Goal: Contribute content: Add original content to the website for others to see

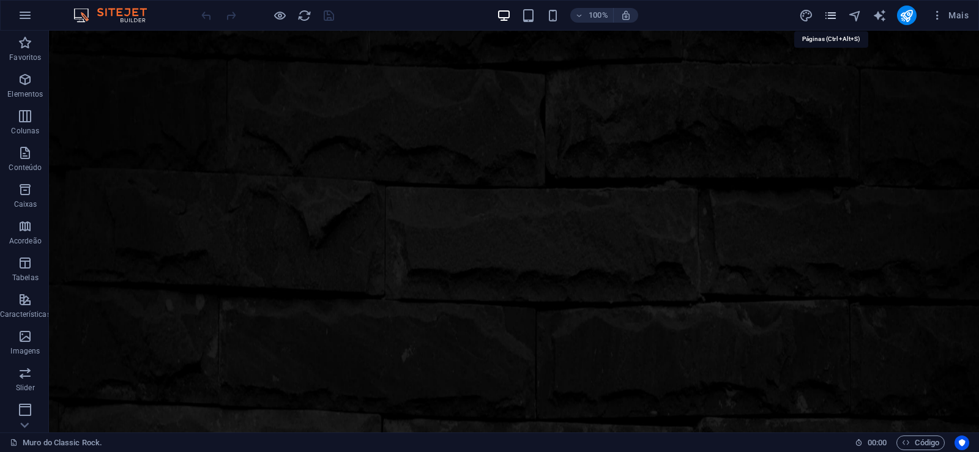
click at [832, 17] on icon "pages" at bounding box center [831, 16] width 14 height 14
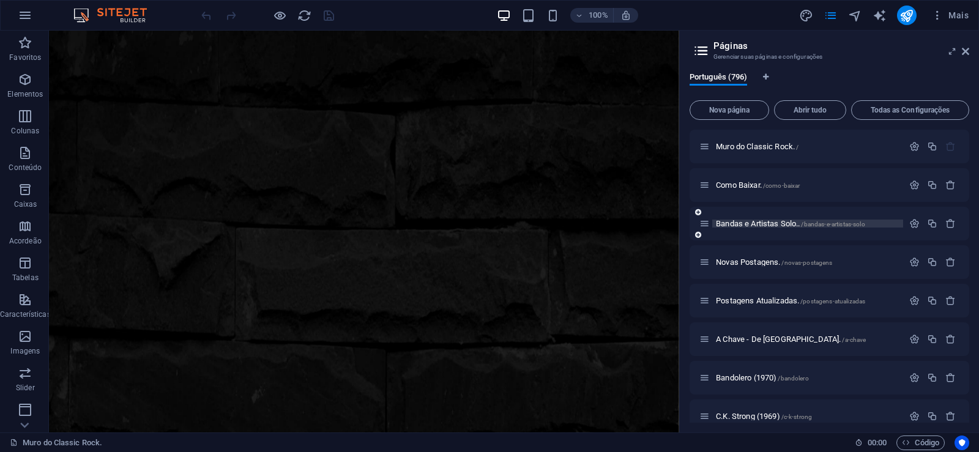
click at [745, 224] on span "Bandas e Artistas Solo.. /bandas-e-artistas-solo" at bounding box center [790, 223] width 149 height 9
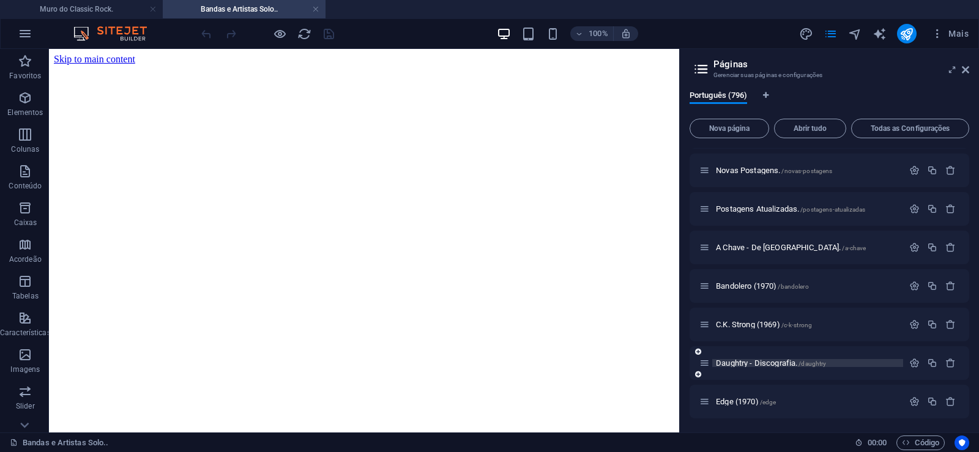
click at [733, 361] on span "Daughtry - Discografia. /daughtry" at bounding box center [771, 363] width 110 height 9
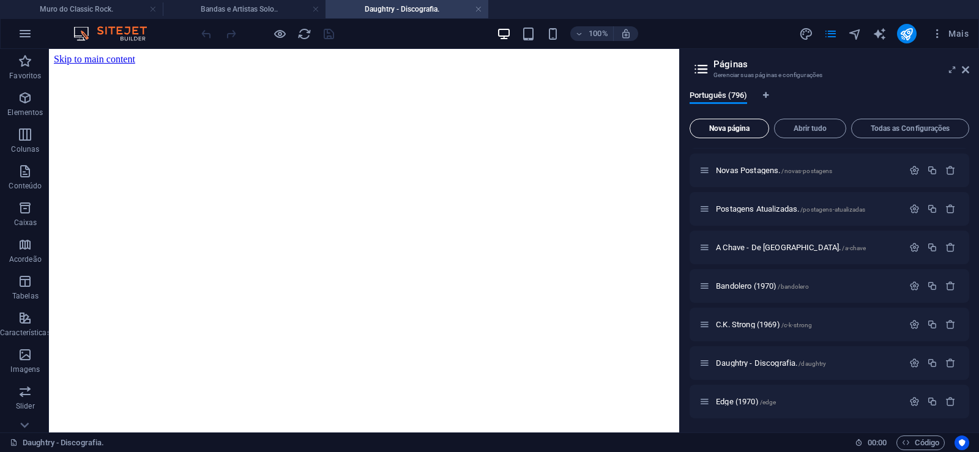
click at [725, 128] on span "Nova página" at bounding box center [729, 128] width 69 height 7
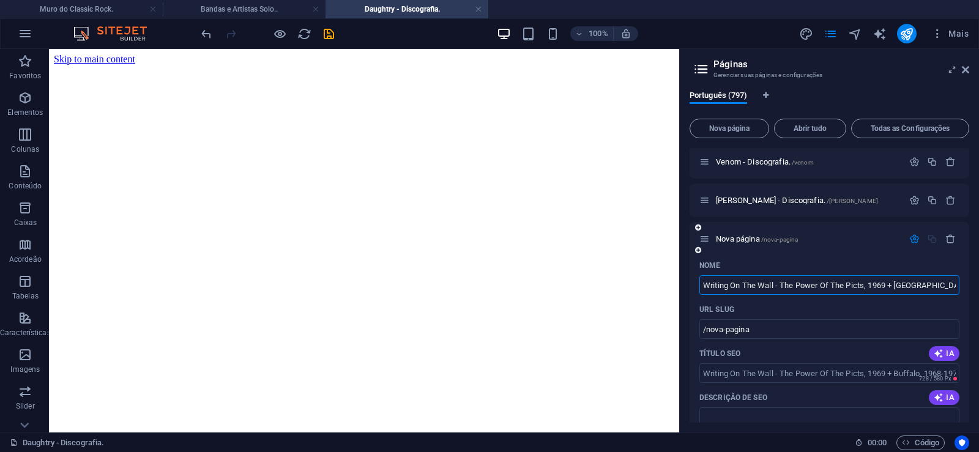
scroll to position [0, 34]
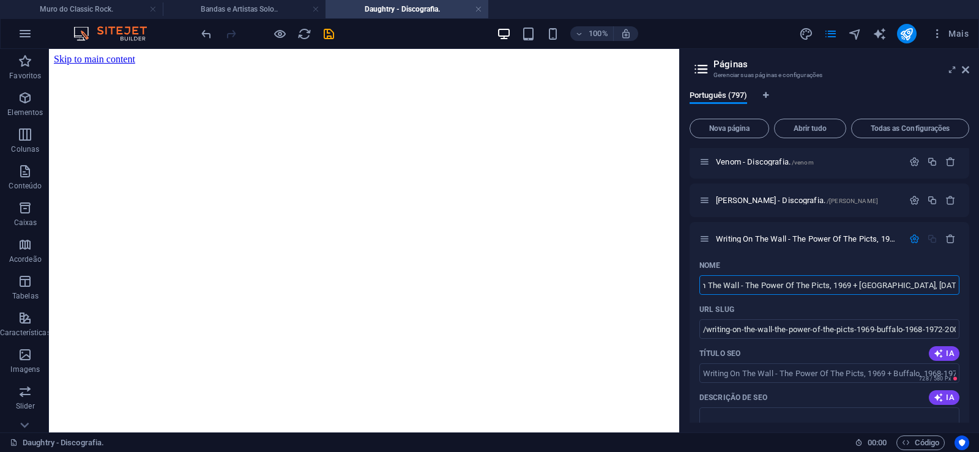
type input "Writing On The Wall - The Power Of The Picts, 1969 + [GEOGRAPHIC_DATA], [DATE]-…"
type input "/writing-on-the-wall-the-power-of-the-picts-1969-buffalo-1968-1972-2007"
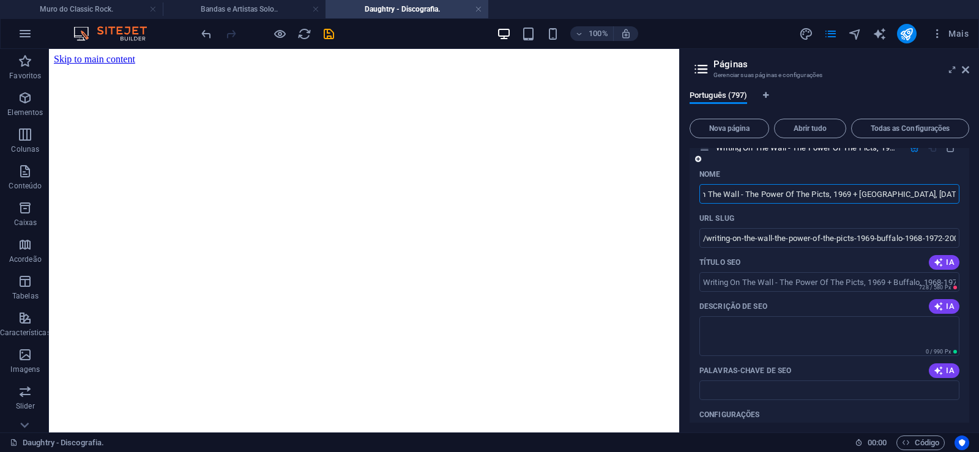
scroll to position [30732, 0]
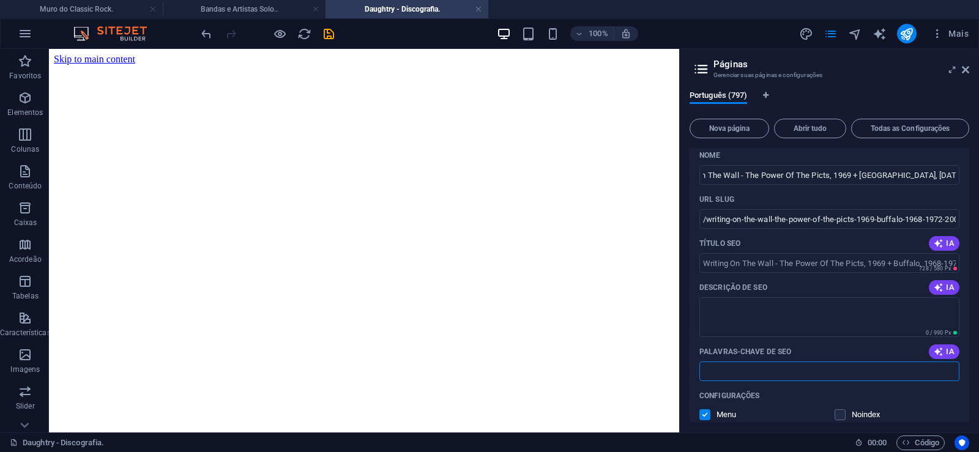
click at [758, 372] on input "Palavras-chave de SEO" at bounding box center [830, 372] width 260 height 20
paste input "Writing On The Wall - The Power Of The Picts, 1969 + [GEOGRAPHIC_DATA], [DATE]-…"
click at [735, 315] on textarea "Descrição de SEO" at bounding box center [830, 317] width 260 height 40
type input "Writing On The Wall - The Power Of The Picts, 1969 + [GEOGRAPHIC_DATA], [DATE]-…"
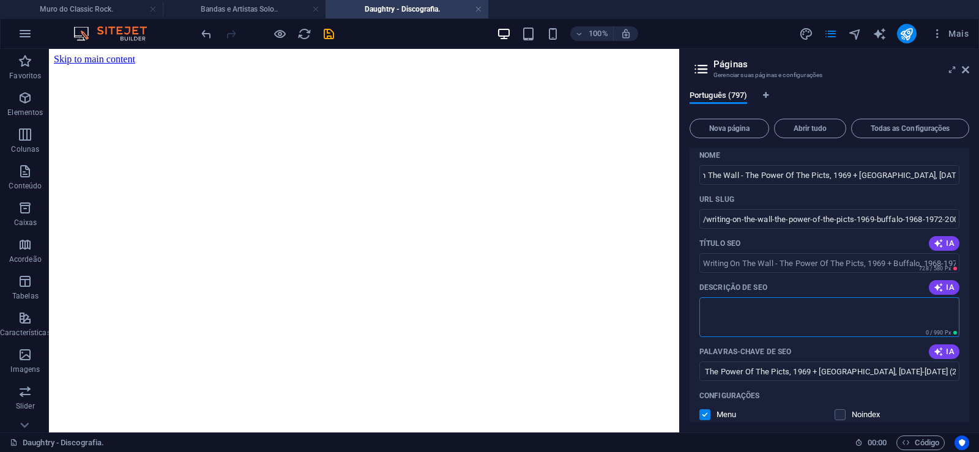
paste textarea "Writing On The Wall foi uma banda de rock escocesa formada em [GEOGRAPHIC_DATA]…"
click at [760, 220] on input "/writing-on-the-wall-the-power-of-the-picts-1969-buffalo-1968-1972-2007" at bounding box center [830, 219] width 260 height 20
type textarea "Writing On The Wall foi uma banda de rock escocesa formada em [GEOGRAPHIC_DATA]…"
drag, startPoint x: 774, startPoint y: 218, endPoint x: 705, endPoint y: 231, distance: 69.9
click at [705, 229] on input "/writing-on-the-wall-the-power-of-the-picts-1969-buffalo-1968-1972-2007" at bounding box center [830, 219] width 260 height 20
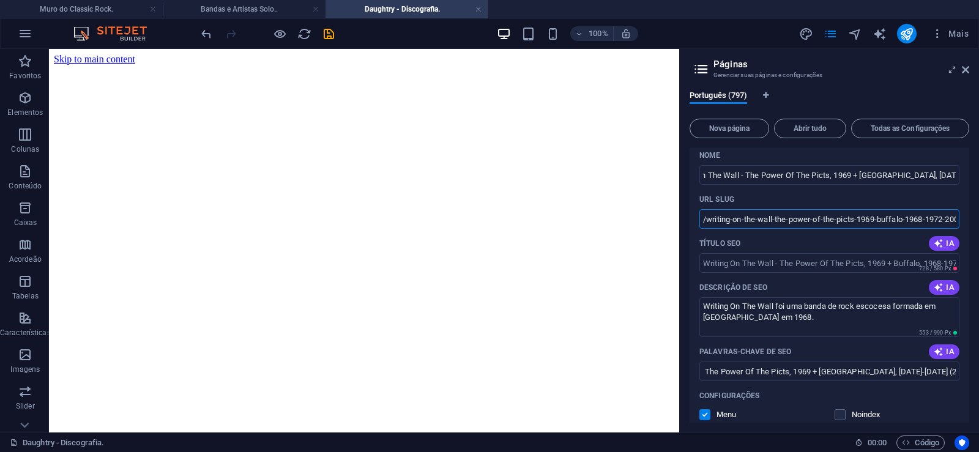
click at [774, 222] on input "/writing-on-the-wall-the-power-of-the-picts-1969-buffalo-1968-1972-2007" at bounding box center [830, 219] width 260 height 20
drag, startPoint x: 772, startPoint y: 219, endPoint x: 783, endPoint y: 219, distance: 11.0
click at [783, 219] on input "/writing-on-the-wall-the-power-of-the-picts-1969-buffalo-1968-1972-2007" at bounding box center [830, 219] width 260 height 20
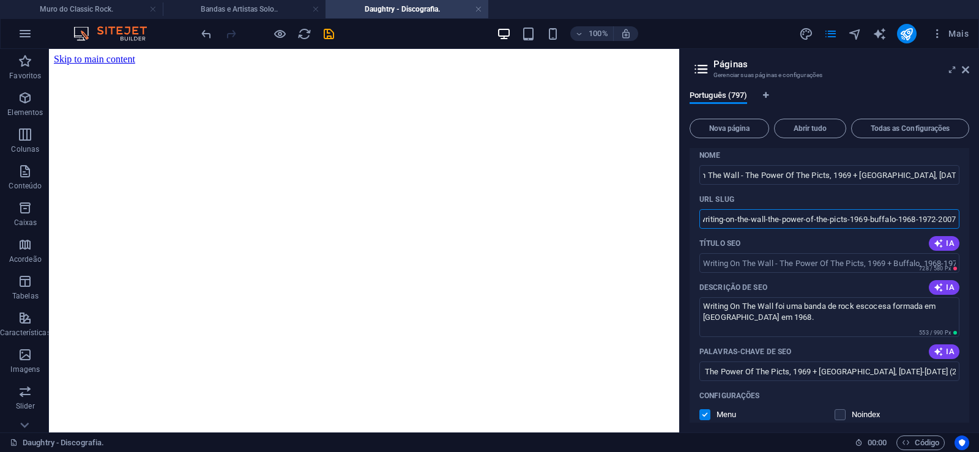
drag, startPoint x: 774, startPoint y: 219, endPoint x: 837, endPoint y: 217, distance: 62.5
click at [837, 217] on input "/writing-on-the-wall-the-power-of-the-picts-1969-buffalo-1968-1972-2007" at bounding box center [830, 219] width 260 height 20
drag, startPoint x: 765, startPoint y: 219, endPoint x: 979, endPoint y: 216, distance: 214.3
click at [960, 216] on input "/writing-on-the-wall-the-power-of-the-picts-1969-buffalo-1968-1972-2007" at bounding box center [830, 219] width 260 height 20
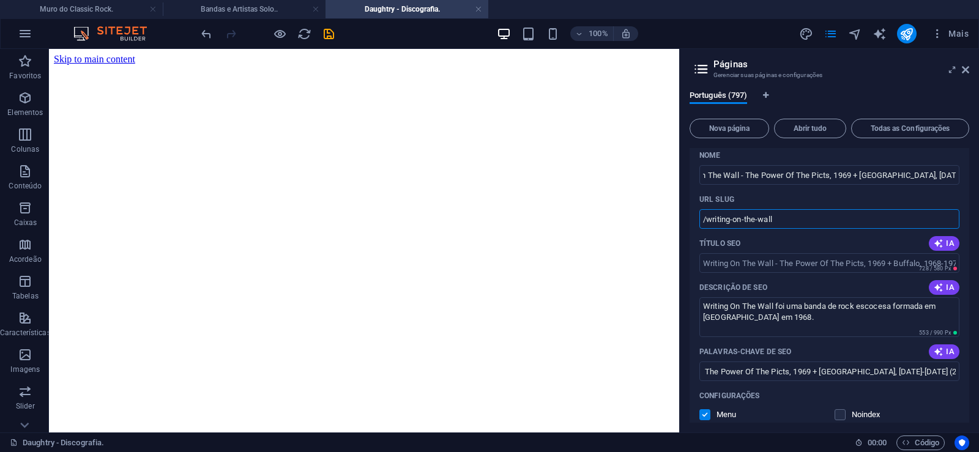
scroll to position [0, 0]
type input "/writing-on-the-wall"
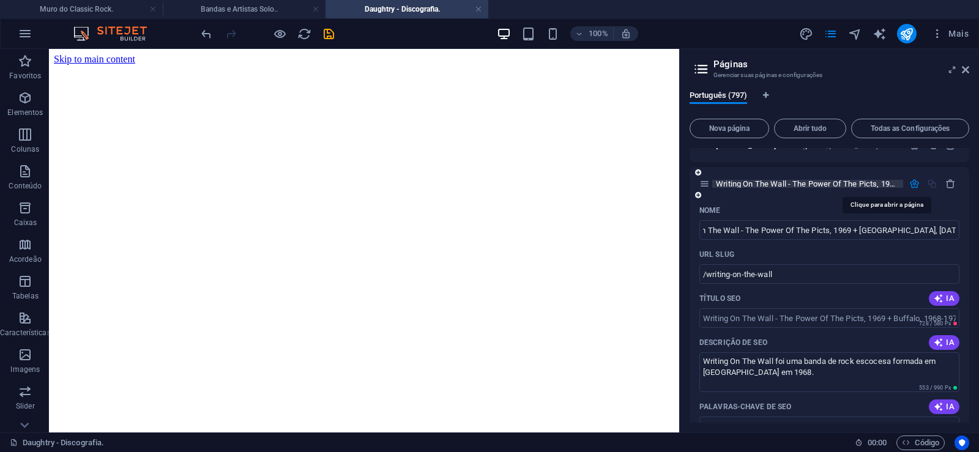
click at [751, 182] on span "Writing On The Wall - The Power Of The Picts, 1969 + [GEOGRAPHIC_DATA], [DATE]-…" at bounding box center [916, 183] width 400 height 9
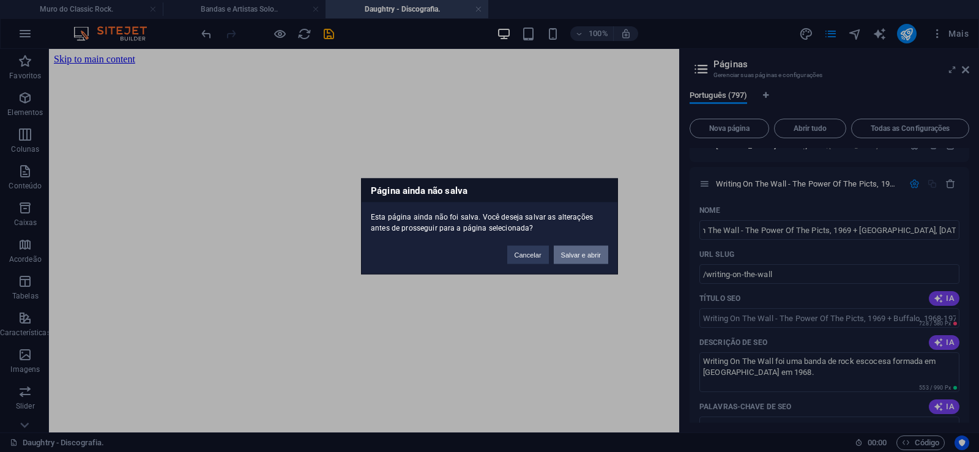
click at [581, 263] on button "Salvar e abrir" at bounding box center [581, 254] width 54 height 18
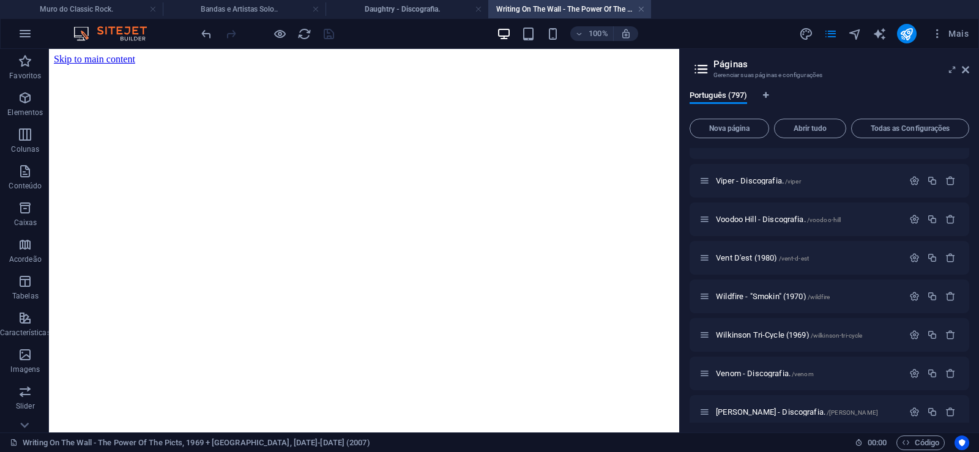
scroll to position [0, 0]
click at [968, 72] on icon at bounding box center [965, 70] width 7 height 10
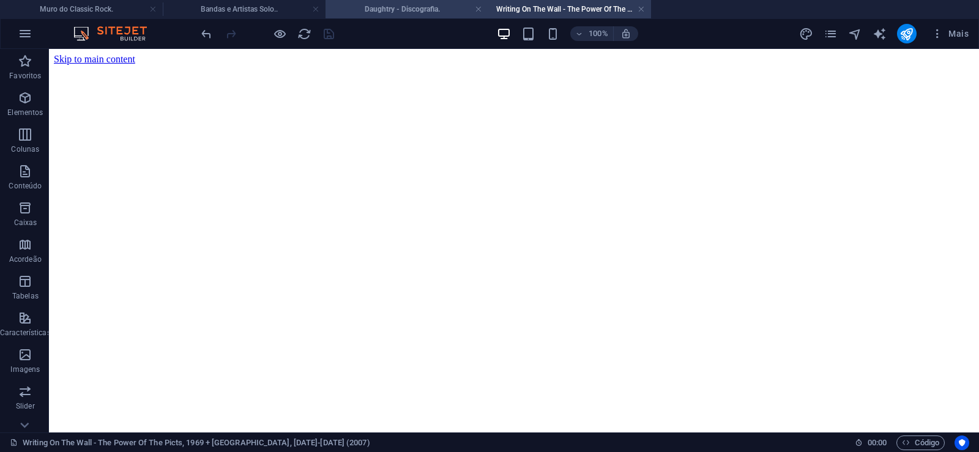
click at [402, 13] on h4 "Daughtry - Discografia." at bounding box center [407, 8] width 163 height 13
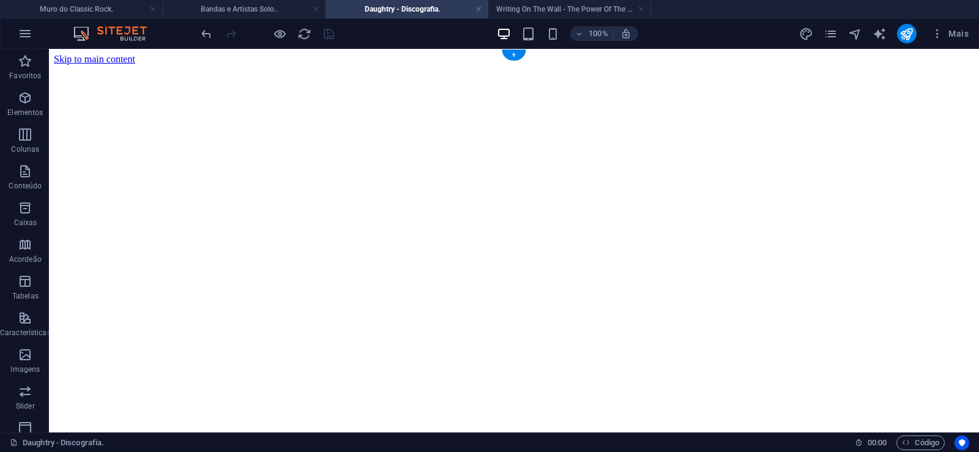
click figure
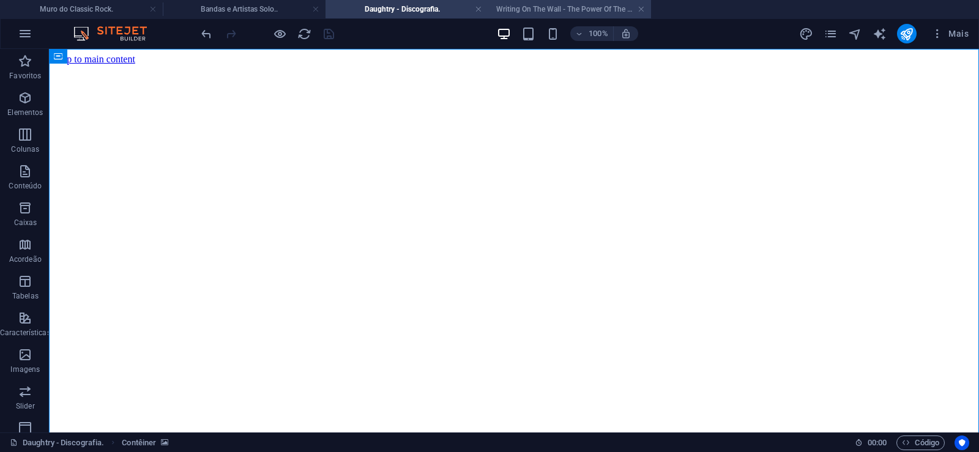
click at [556, 10] on h4 "Writing On The Wall - The Power Of The Picts, 1969 + [GEOGRAPHIC_DATA], [DATE]-…" at bounding box center [569, 8] width 163 height 13
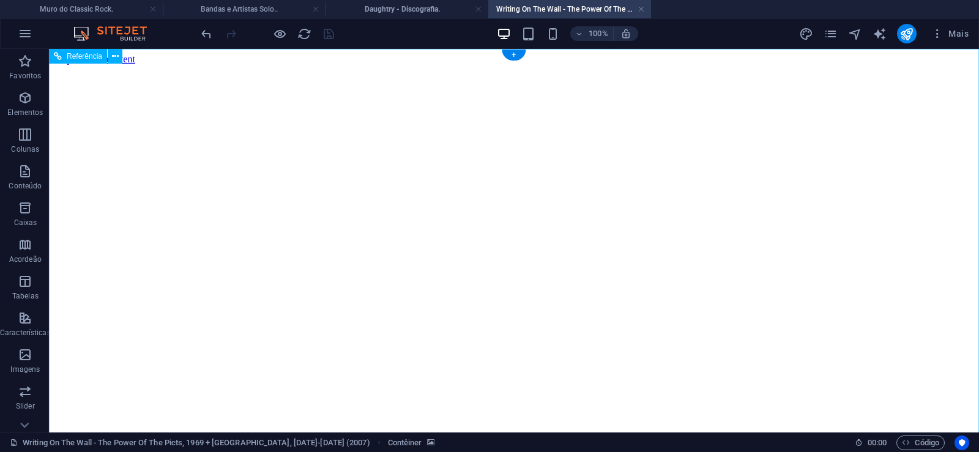
click at [77, 65] on figure at bounding box center [514, 65] width 921 height 0
drag, startPoint x: 923, startPoint y: 209, endPoint x: 952, endPoint y: 445, distance: 237.5
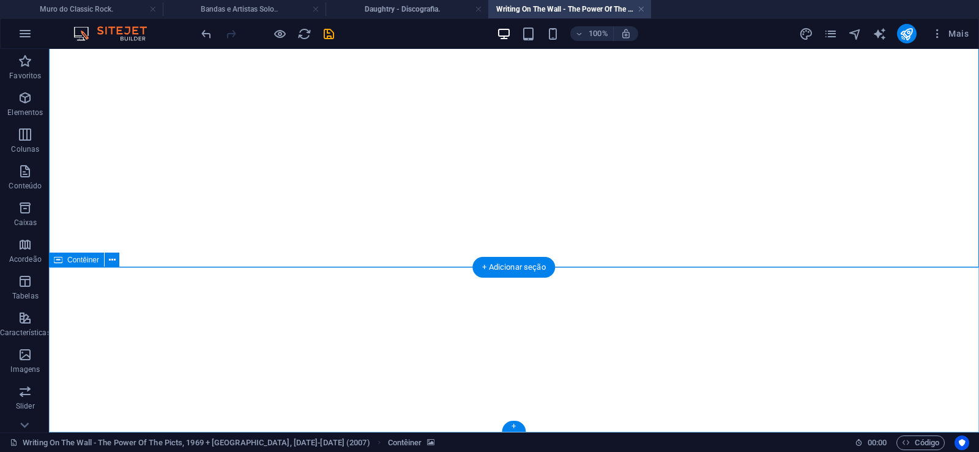
click div "Solte o conteúdo aqui ou Adicionar elementos Colar área de transferência"
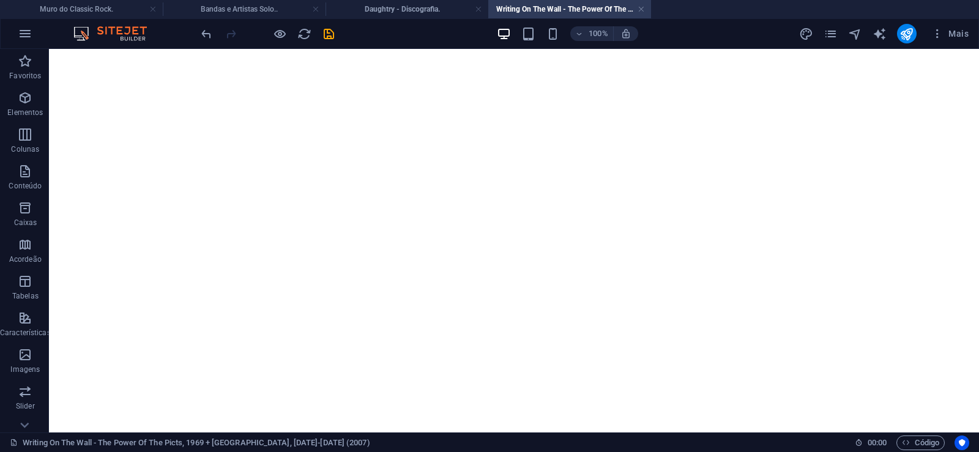
scroll to position [0, 0]
click figure
click div "Daughtry - Discografia."
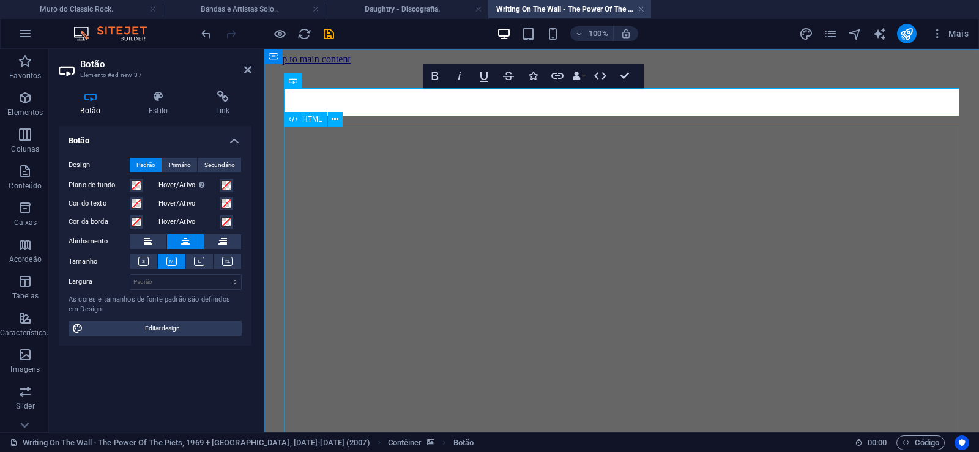
scroll to position [453, 10]
click div "Daughtry é uma banda norte-americana de rock liderada pelo ex-participante do p…"
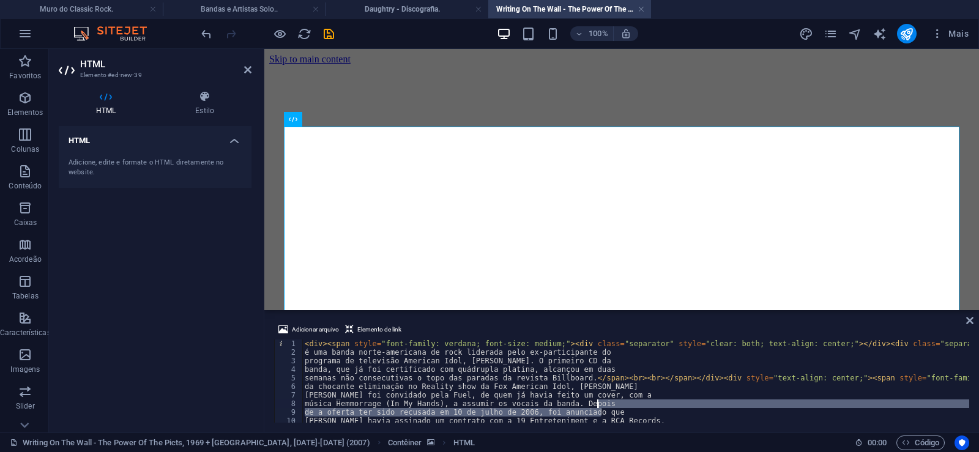
type textarea "música Hemmorrage (In My Hands), a assumir os vocais da banda. Depois de a ofer…"
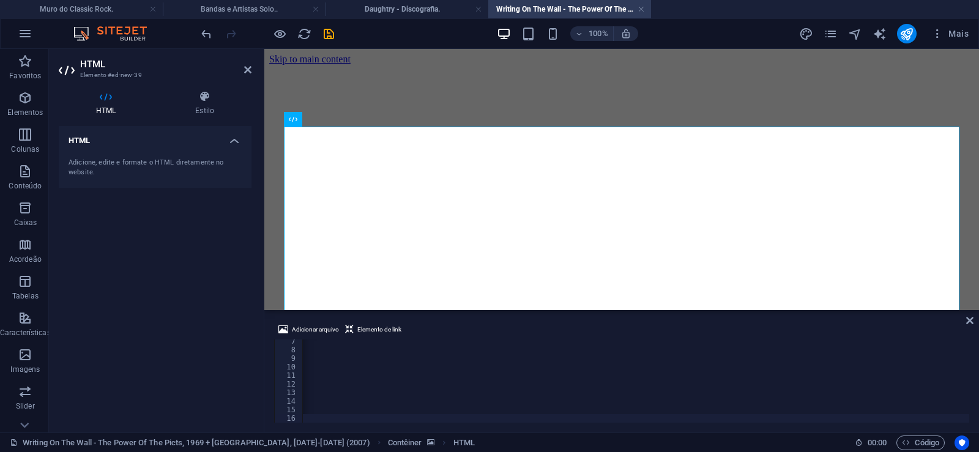
scroll to position [0, 40683]
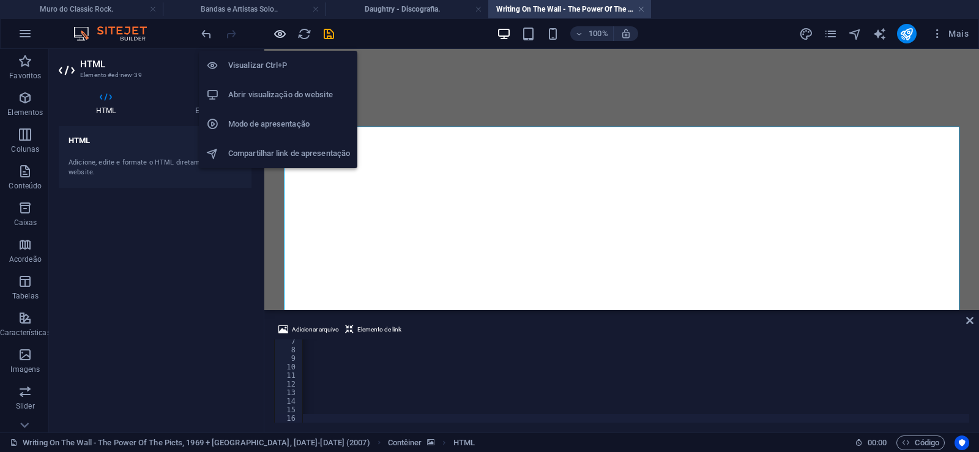
click at [274, 32] on icon "button" at bounding box center [280, 34] width 14 height 14
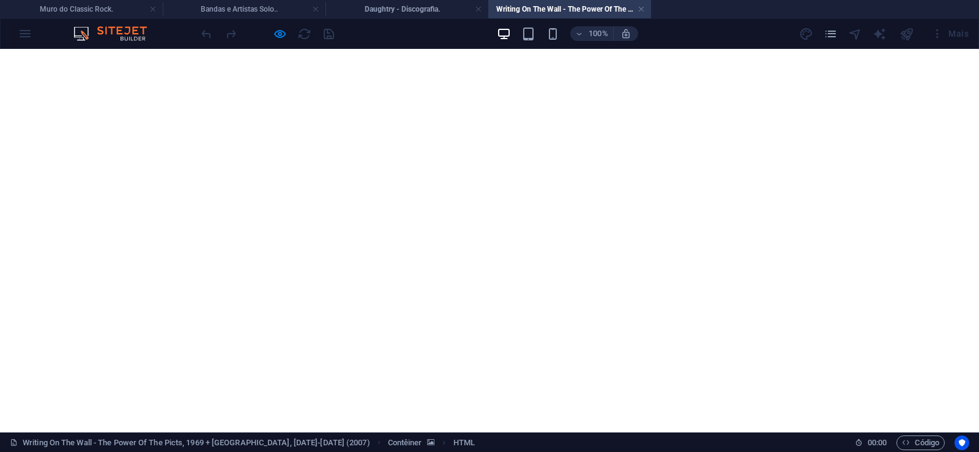
scroll to position [1232, 0]
click at [643, 10] on link at bounding box center [641, 10] width 7 height 12
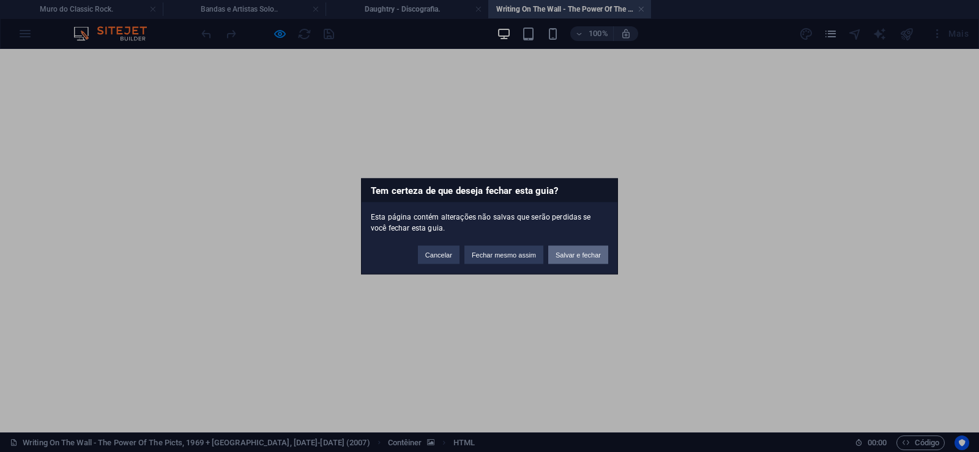
click at [591, 260] on button "Salvar e fechar" at bounding box center [578, 254] width 60 height 18
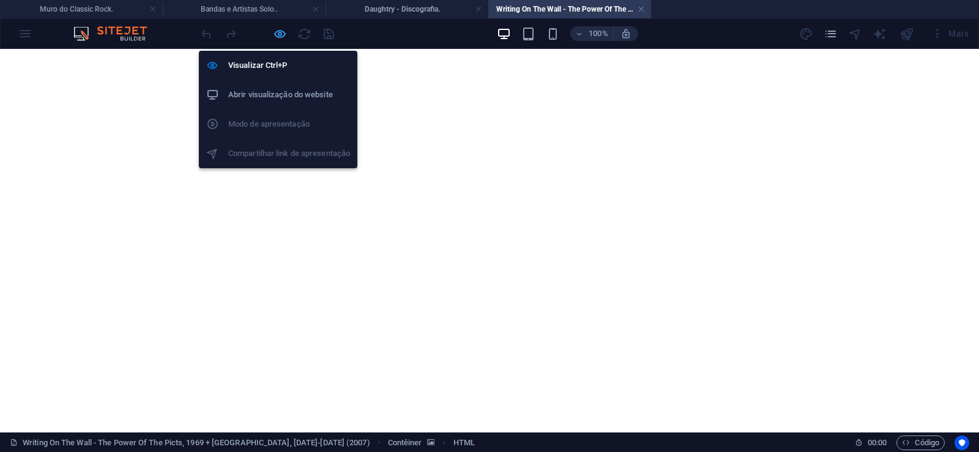
click at [280, 33] on icon "button" at bounding box center [280, 34] width 14 height 14
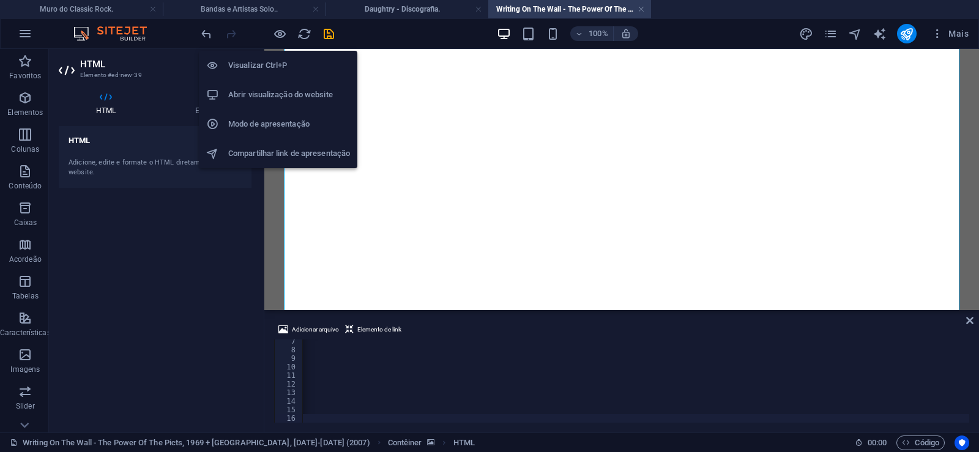
scroll to position [0, 40634]
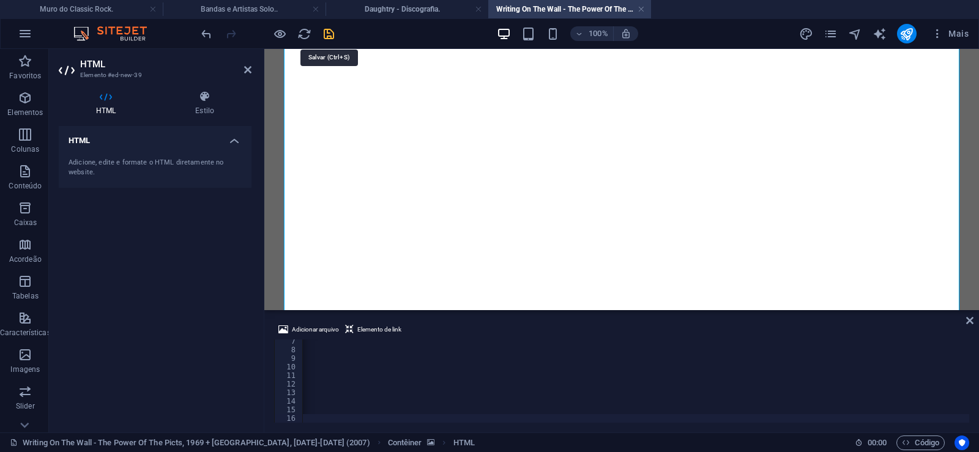
click at [331, 34] on icon "save" at bounding box center [329, 34] width 14 height 14
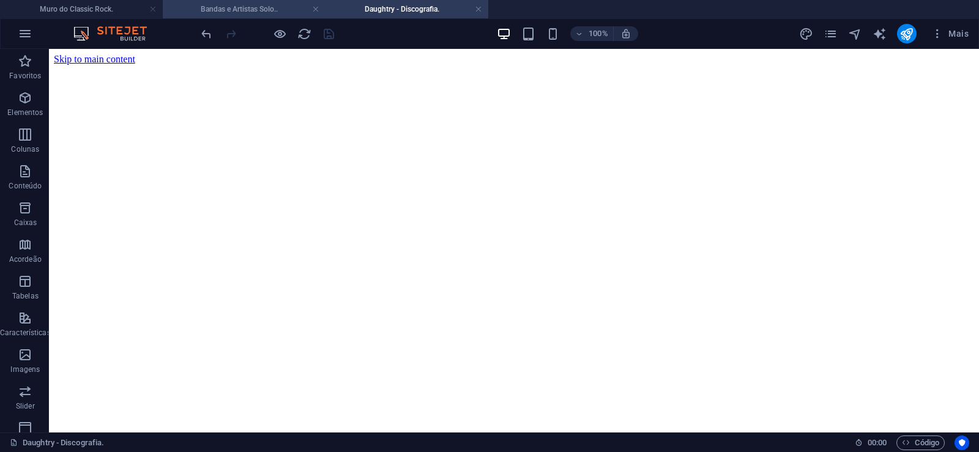
click at [238, 5] on h4 "Bandas e Artistas Solo.." at bounding box center [244, 8] width 163 height 13
drag, startPoint x: 975, startPoint y: 60, endPoint x: 1003, endPoint y: 488, distance: 429.4
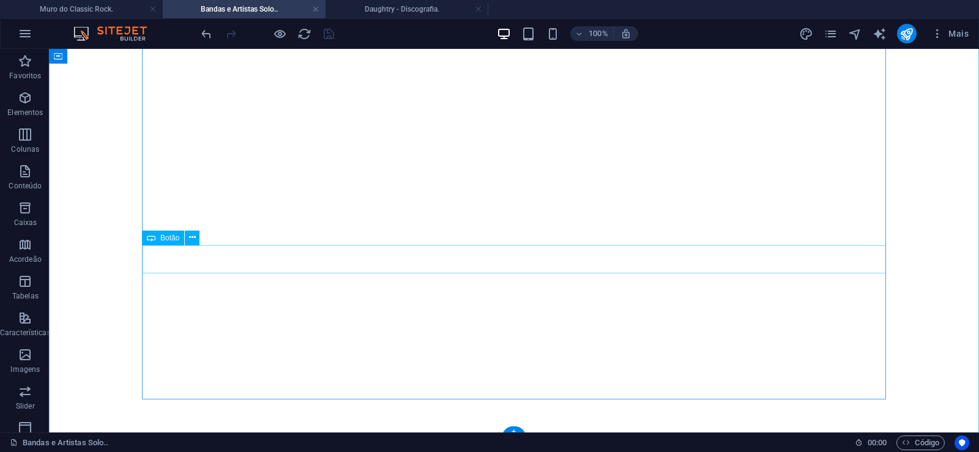
scroll to position [31256, 0]
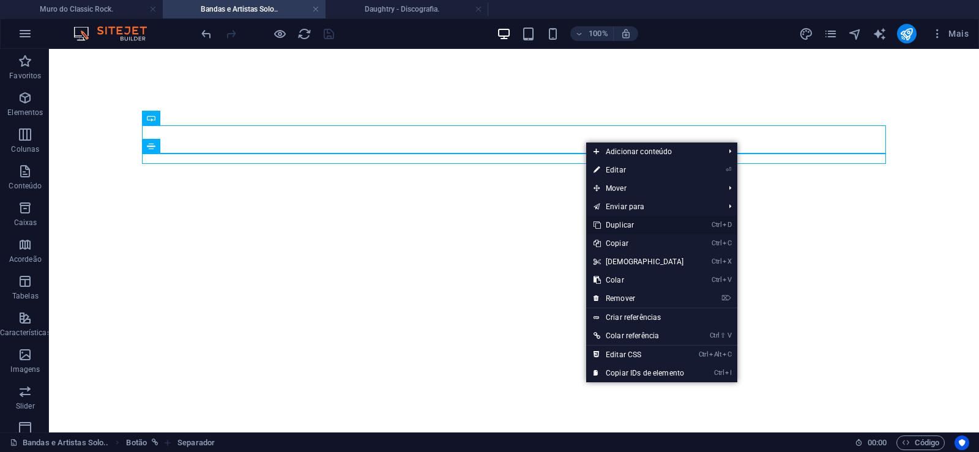
click at [620, 225] on link "Ctrl D Duplicar" at bounding box center [638, 225] width 105 height 18
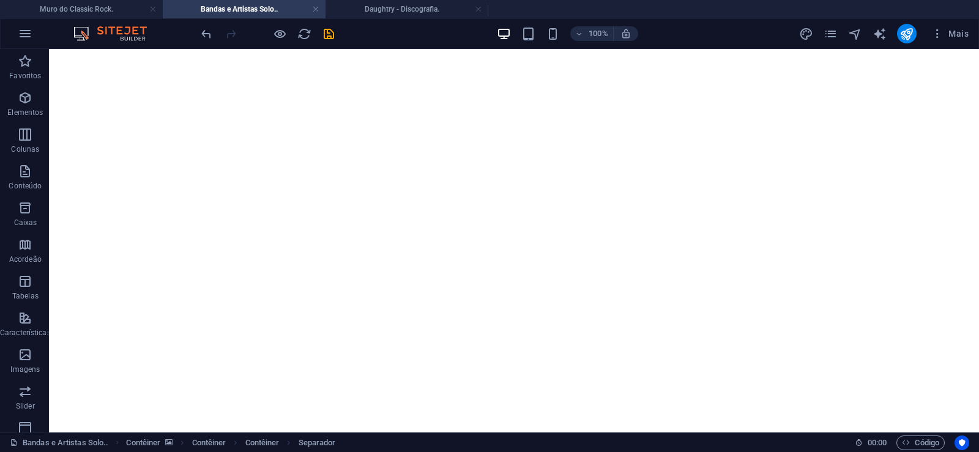
drag, startPoint x: 583, startPoint y: 185, endPoint x: 577, endPoint y: 165, distance: 20.7
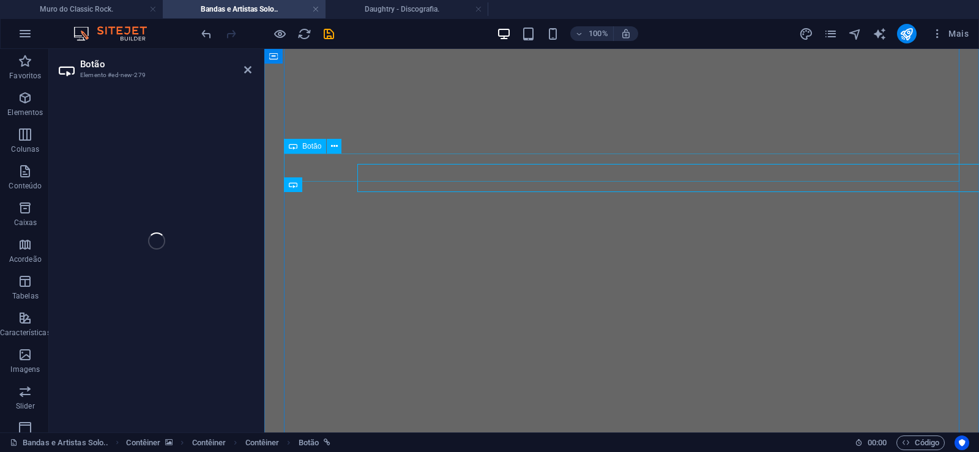
select select "px"
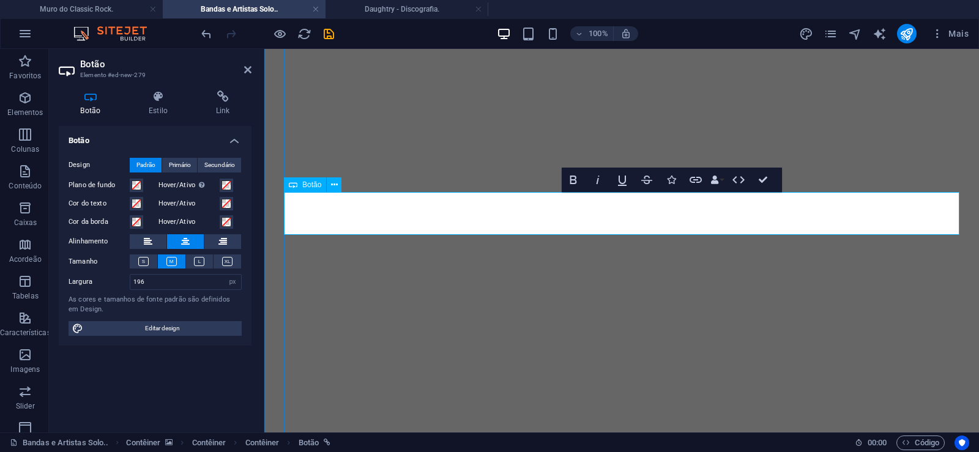
scroll to position [0, 4]
drag, startPoint x: 160, startPoint y: 281, endPoint x: 121, endPoint y: 285, distance: 39.4
click at [131, 284] on input "196" at bounding box center [185, 282] width 111 height 15
drag, startPoint x: 151, startPoint y: 287, endPoint x: 67, endPoint y: 292, distance: 84.6
click at [130, 290] on input "196" at bounding box center [185, 282] width 111 height 15
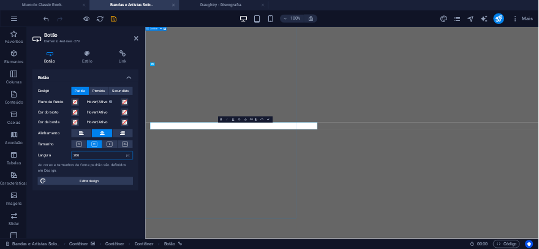
scroll to position [31013, 0]
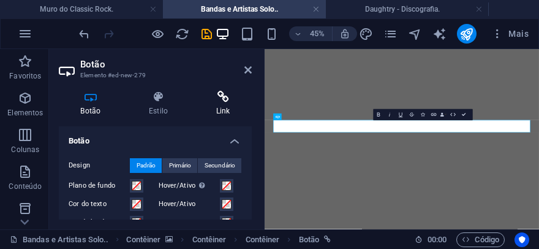
type input "206"
click at [223, 99] on icon at bounding box center [223, 97] width 58 height 12
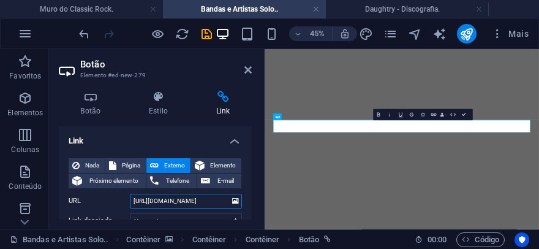
drag, startPoint x: 181, startPoint y: 201, endPoint x: 215, endPoint y: 203, distance: 34.3
click at [215, 203] on input "[URL][DOMAIN_NAME]" at bounding box center [186, 200] width 112 height 15
paste input "riting-on-the-wall"
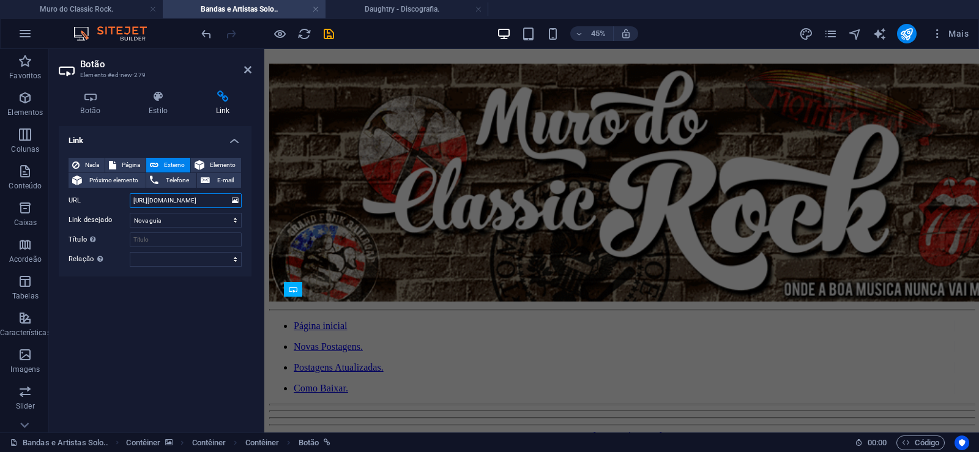
scroll to position [31221, 0]
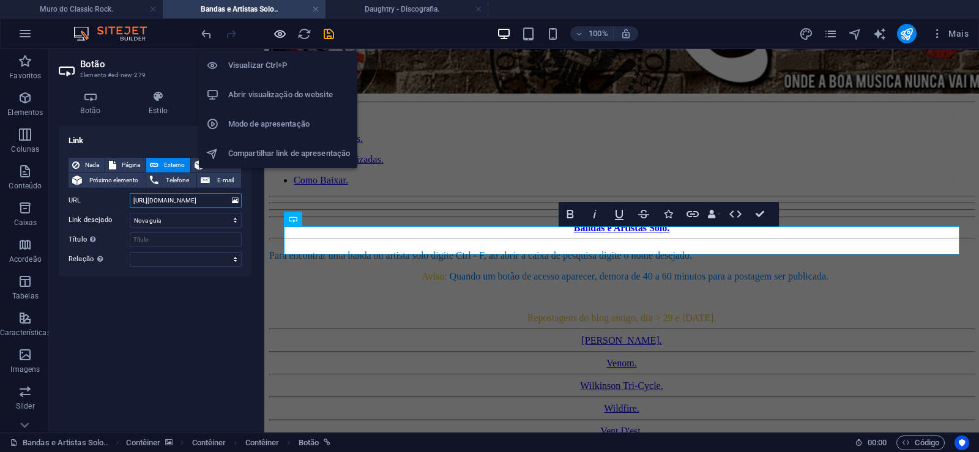
type input "[URL][DOMAIN_NAME]"
click at [283, 34] on icon "button" at bounding box center [280, 34] width 14 height 14
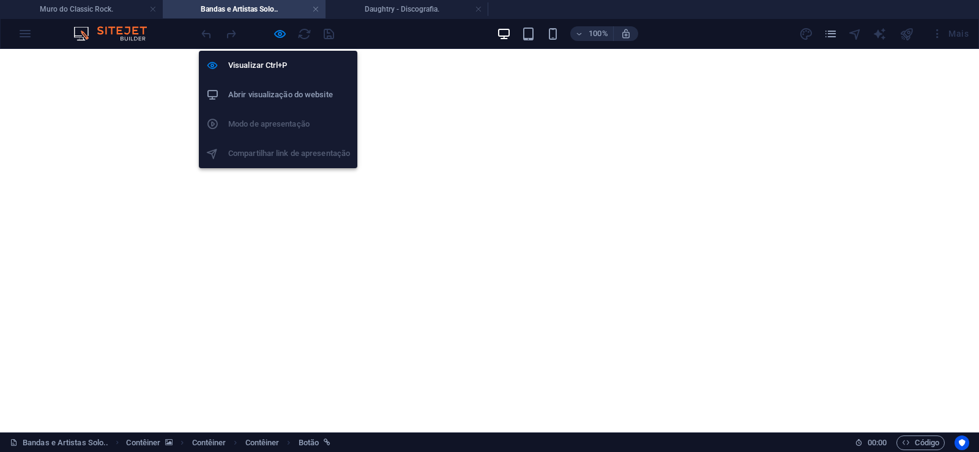
scroll to position [31193, 0]
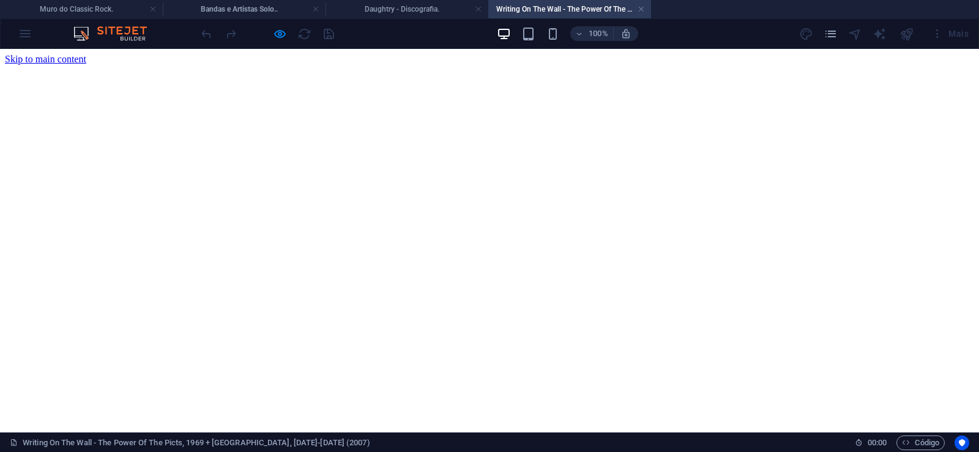
scroll to position [0, 0]
drag, startPoint x: 640, startPoint y: 8, endPoint x: 476, endPoint y: 66, distance: 174.0
click at [640, 8] on link at bounding box center [641, 10] width 7 height 12
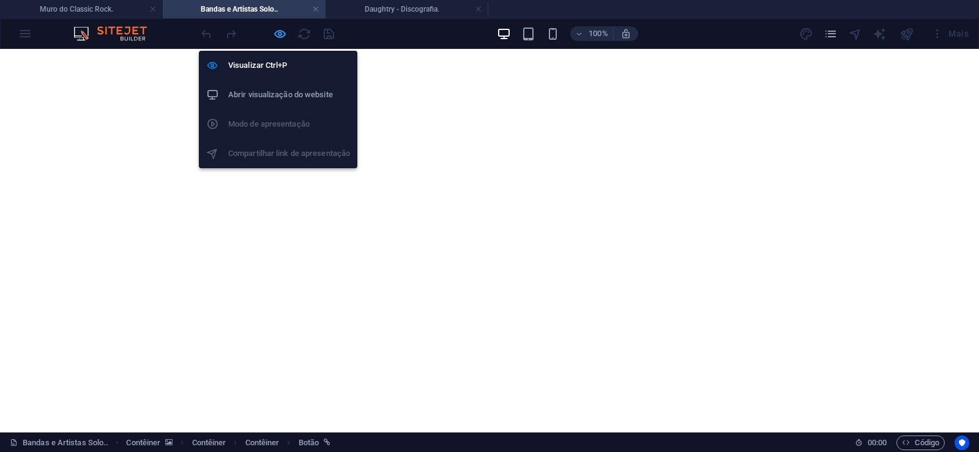
click at [278, 35] on icon "button" at bounding box center [280, 34] width 14 height 14
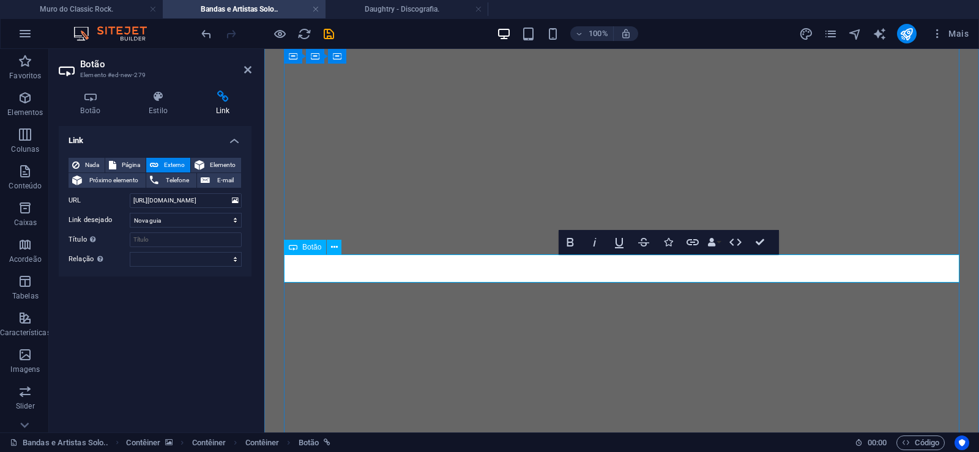
scroll to position [0, 4]
click at [249, 69] on icon at bounding box center [247, 70] width 7 height 10
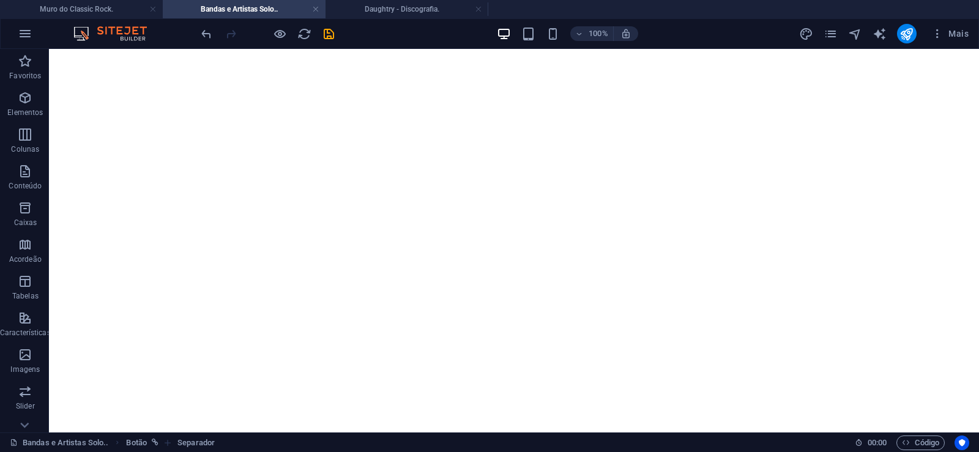
scroll to position [0, 0]
drag, startPoint x: 973, startPoint y: 415, endPoint x: 955, endPoint y: 92, distance: 323.1
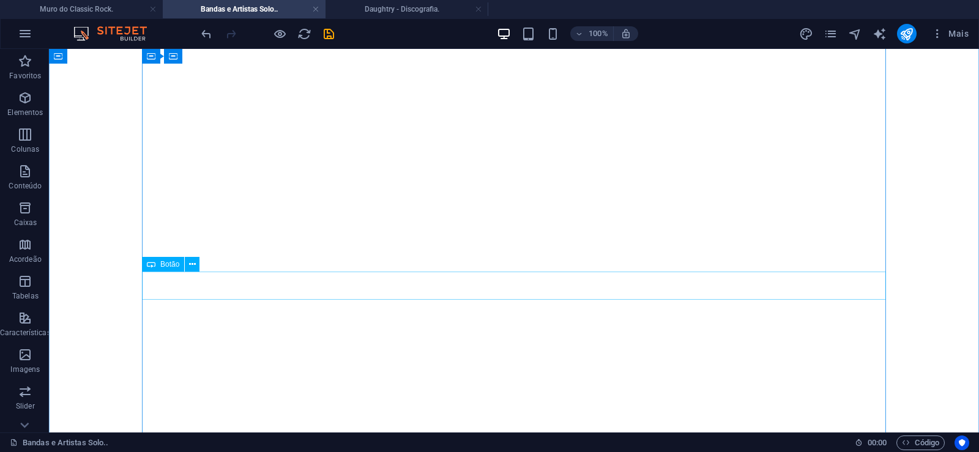
scroll to position [437, 0]
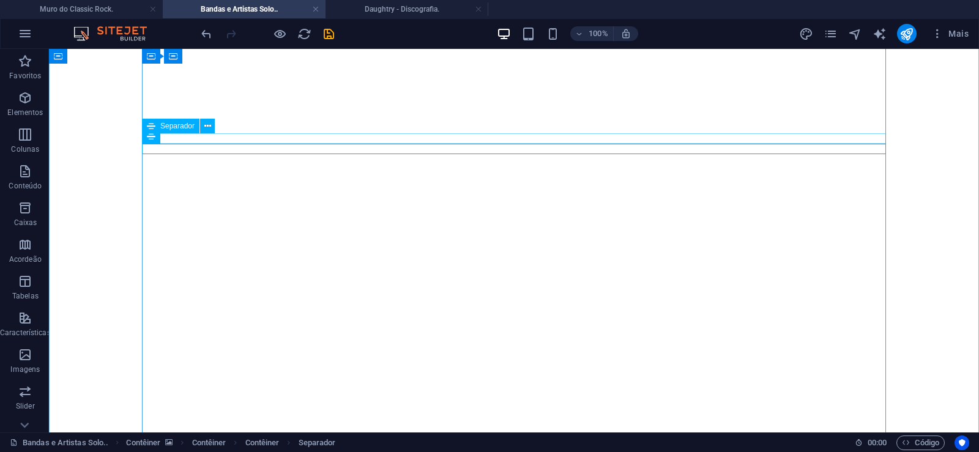
scroll to position [375, 0]
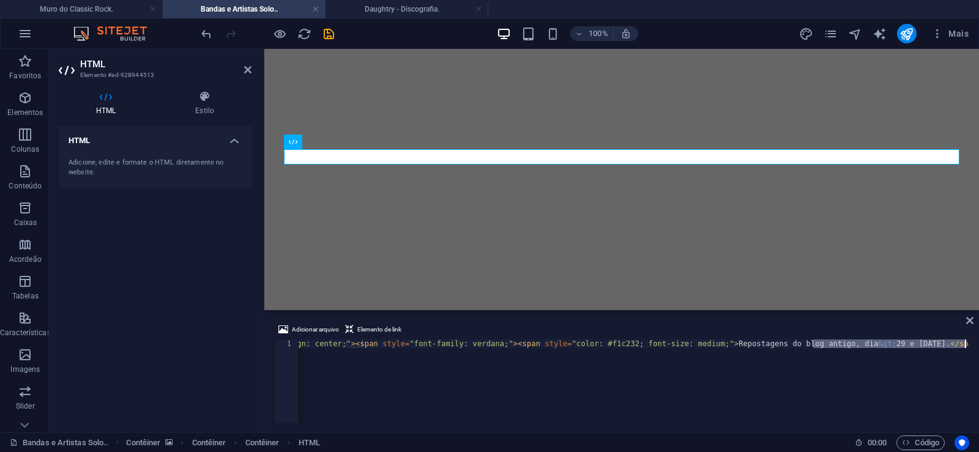
scroll to position [0, 113]
drag, startPoint x: 909, startPoint y: 346, endPoint x: 979, endPoint y: 347, distance: 69.8
click at [970, 347] on div "< div style = "text-align: center;" > < span style = "font-family: verdana;" > …" at bounding box center [634, 381] width 671 height 83
click at [847, 364] on div "< div style = "text-align: center;" > < span style = "font-family: verdana;" > …" at bounding box center [634, 381] width 671 height 83
drag, startPoint x: 854, startPoint y: 340, endPoint x: 831, endPoint y: 343, distance: 23.5
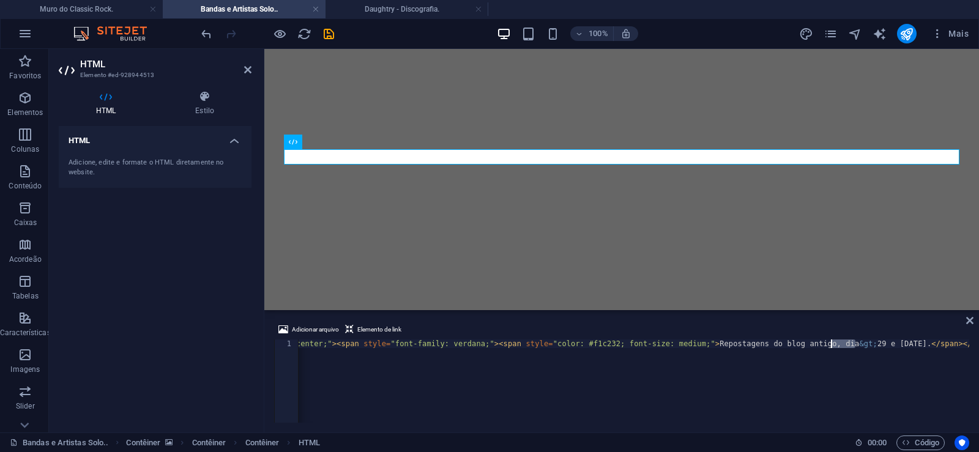
click at [831, 343] on div "< div style = "text-align: center;" > < span style = "font-family: verdana;" > …" at bounding box center [577, 390] width 784 height 100
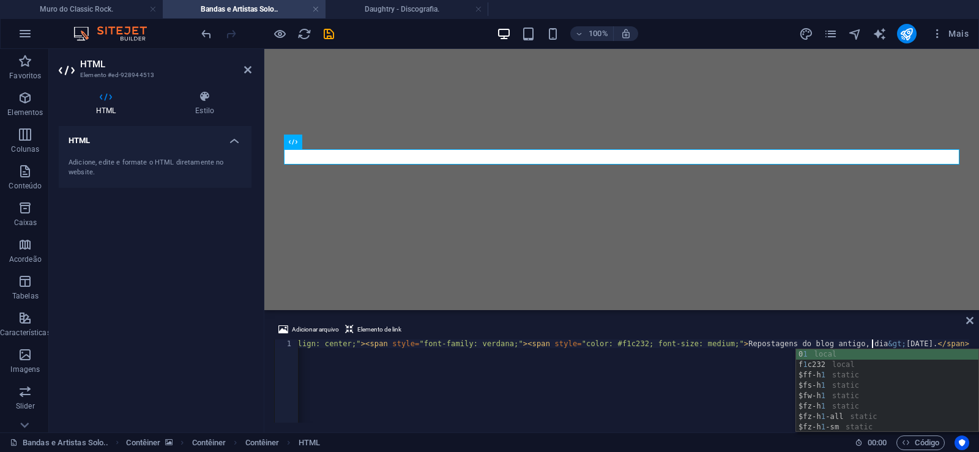
scroll to position [0, 53]
type textarea "<div style="text-align: center;"><span style="font-family: verdana;"><span styl…"
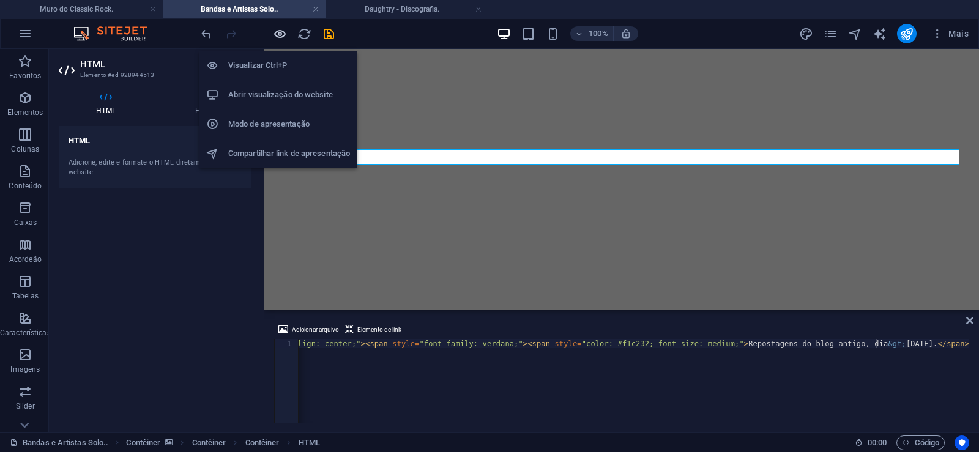
drag, startPoint x: 282, startPoint y: 29, endPoint x: 189, endPoint y: 102, distance: 118.1
click at [282, 29] on icon "button" at bounding box center [280, 34] width 14 height 14
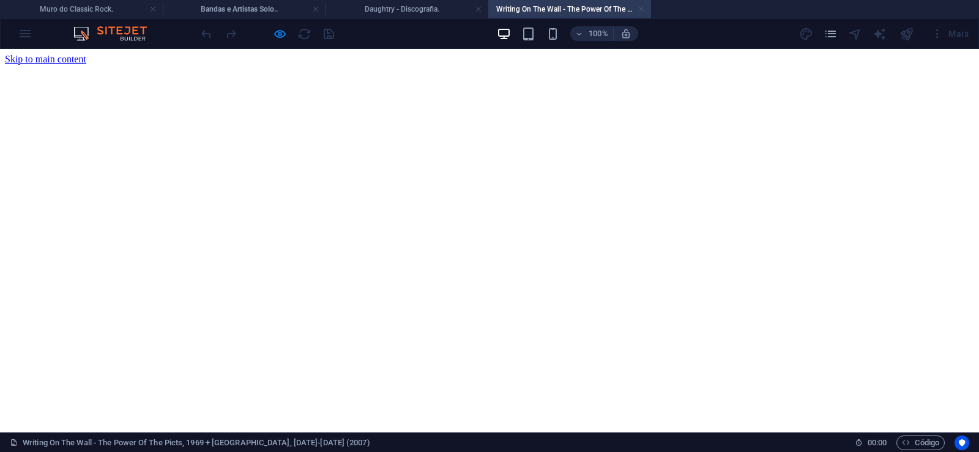
scroll to position [0, 0]
click at [643, 11] on link at bounding box center [641, 10] width 7 height 12
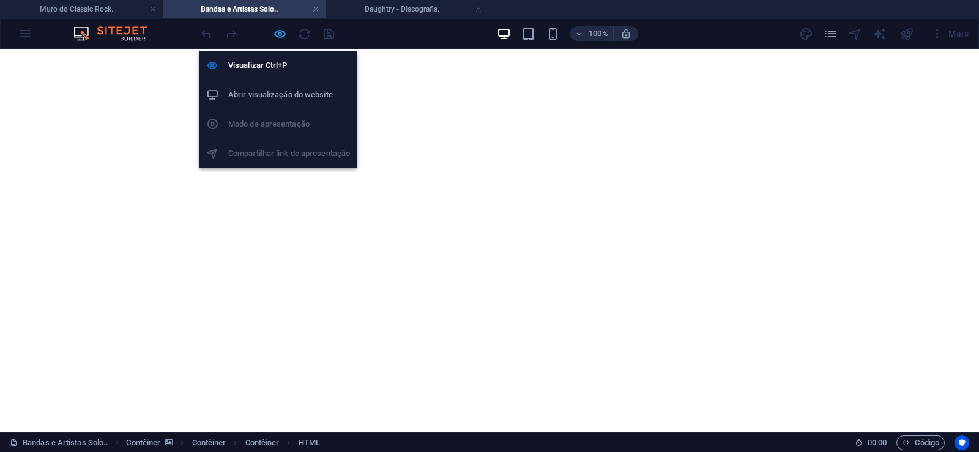
click at [277, 34] on icon "button" at bounding box center [280, 34] width 14 height 14
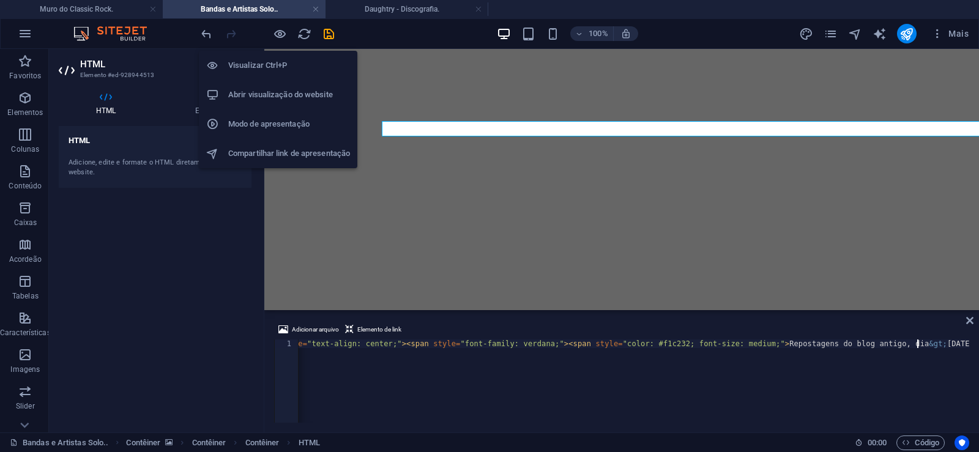
scroll to position [0, 43]
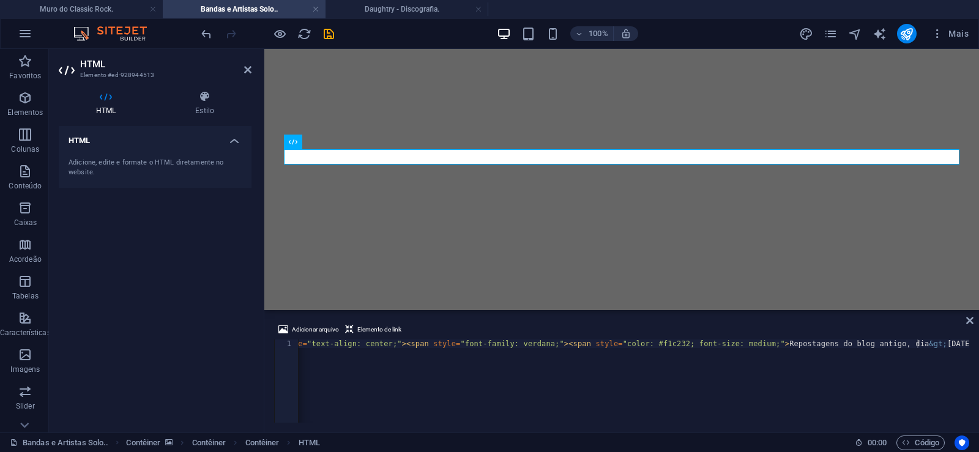
click at [252, 72] on aside "HTML Elemento #ed-928944513 HTML Estilo HTML Adicione, edite e formate o HTML d…" at bounding box center [156, 241] width 215 height 384
click at [246, 71] on icon at bounding box center [247, 70] width 7 height 10
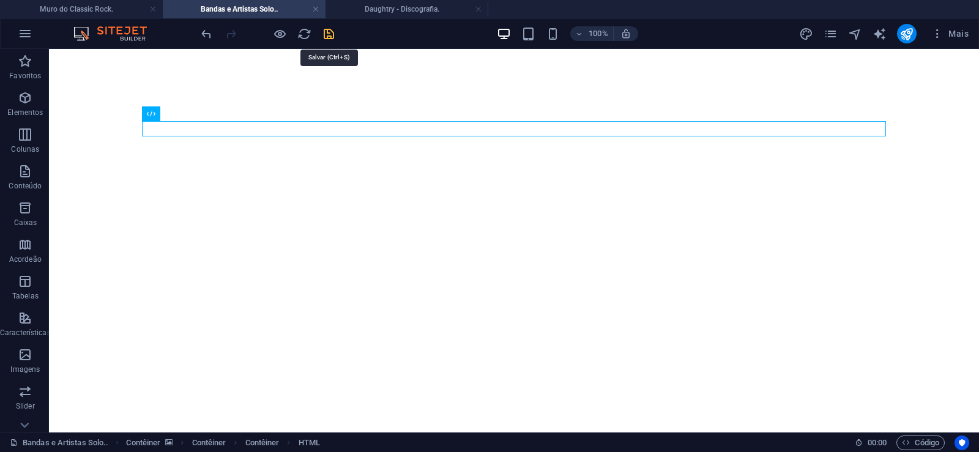
drag, startPoint x: 327, startPoint y: 30, endPoint x: 147, endPoint y: 56, distance: 181.9
click at [327, 30] on icon "save" at bounding box center [329, 34] width 14 height 14
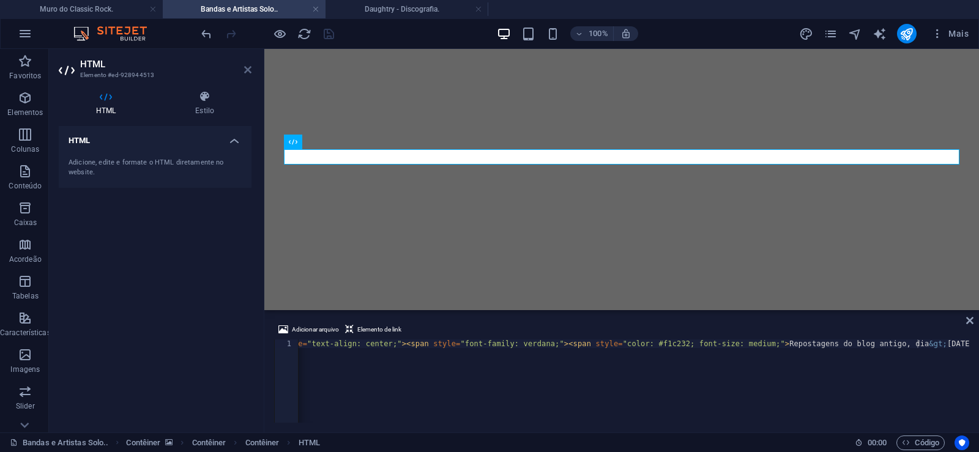
drag, startPoint x: 249, startPoint y: 69, endPoint x: 572, endPoint y: 84, distance: 324.2
click at [249, 69] on icon at bounding box center [247, 70] width 7 height 10
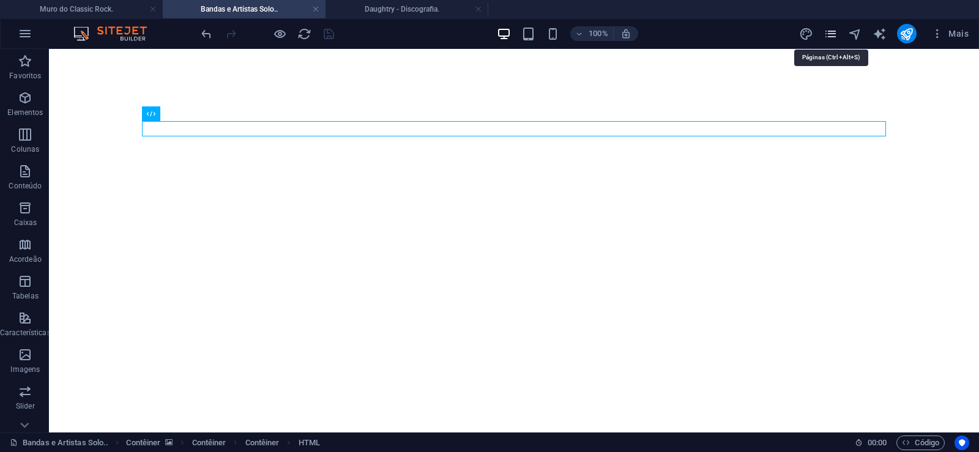
click at [828, 34] on icon "pages" at bounding box center [831, 34] width 14 height 14
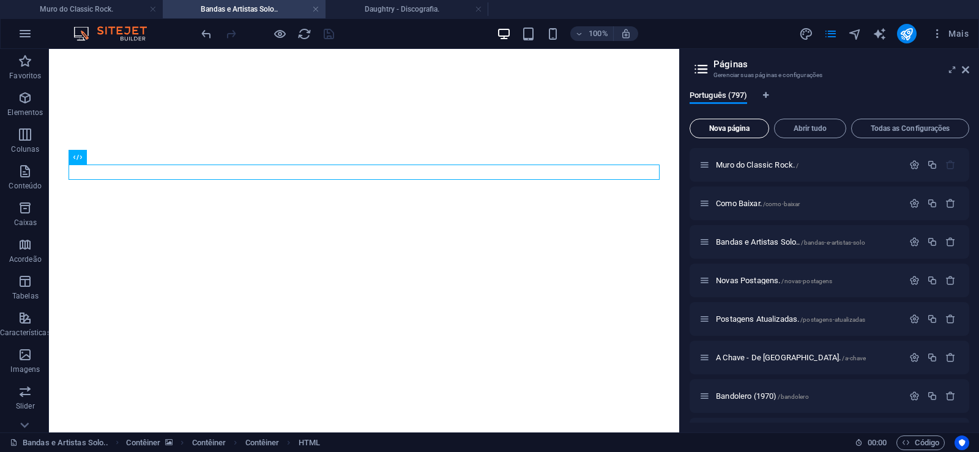
click at [726, 125] on span "Nova página" at bounding box center [729, 128] width 69 height 7
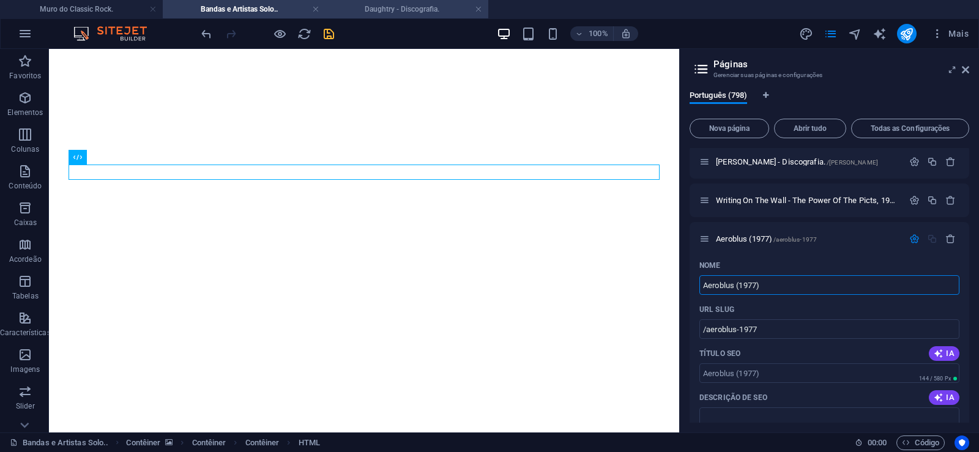
type input "Aeroblus (1977)"
type input "/aeroblus-1977"
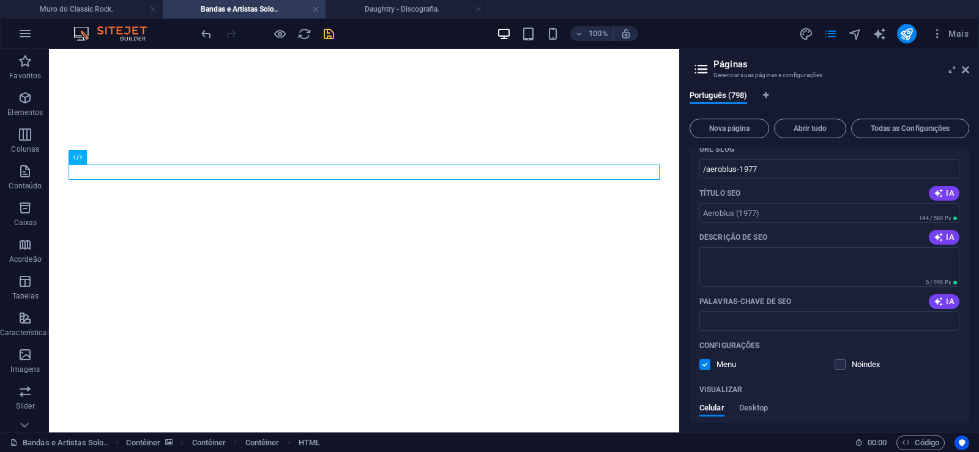
scroll to position [30826, 0]
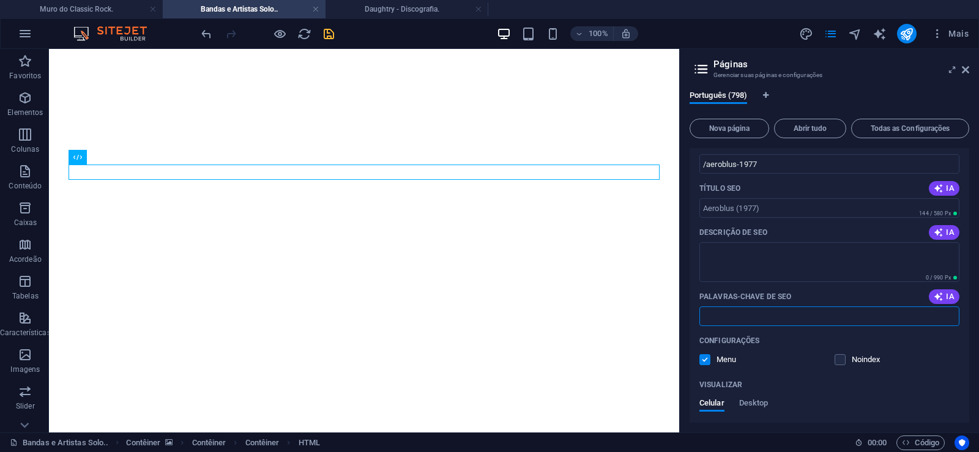
click at [754, 315] on input "Palavras-chave de SEO" at bounding box center [830, 317] width 260 height 20
paste input "Aeroblus (1977) Download."
type input "Aeroblus (1977) Download."
click at [749, 261] on textarea "Descrição de SEO" at bounding box center [830, 262] width 260 height 40
paste textarea "[PERSON_NAME], popularmente conhecido como [PERSON_NAME], nasceu em março de 19…"
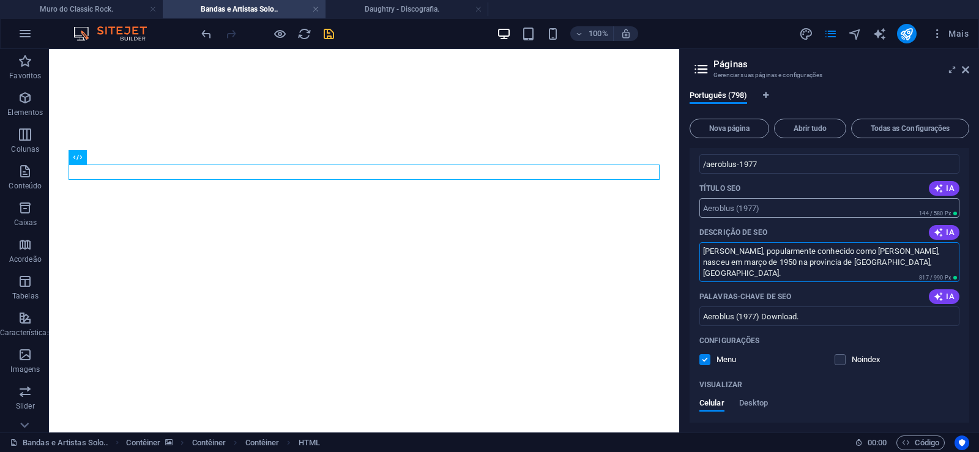
click at [728, 214] on input "Título SEO" at bounding box center [830, 208] width 260 height 20
type textarea "[PERSON_NAME], popularmente conhecido como [PERSON_NAME], nasceu em março de 19…"
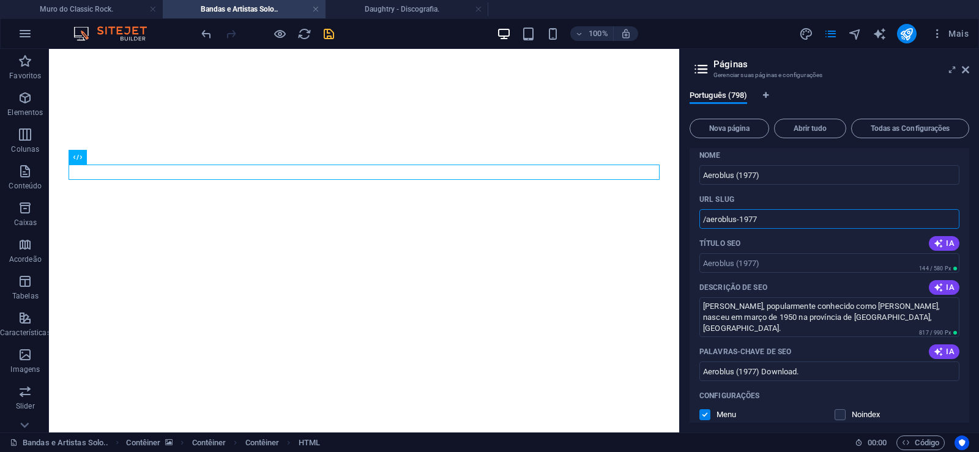
drag, startPoint x: 738, startPoint y: 220, endPoint x: 708, endPoint y: 231, distance: 32.0
click at [708, 229] on input "/aeroblus-1977" at bounding box center [830, 219] width 260 height 20
click at [746, 220] on input "/aeroblus-1977" at bounding box center [830, 219] width 260 height 20
drag, startPoint x: 738, startPoint y: 220, endPoint x: 779, endPoint y: 221, distance: 40.4
click at [779, 221] on input "/aeroblus-1977" at bounding box center [830, 219] width 260 height 20
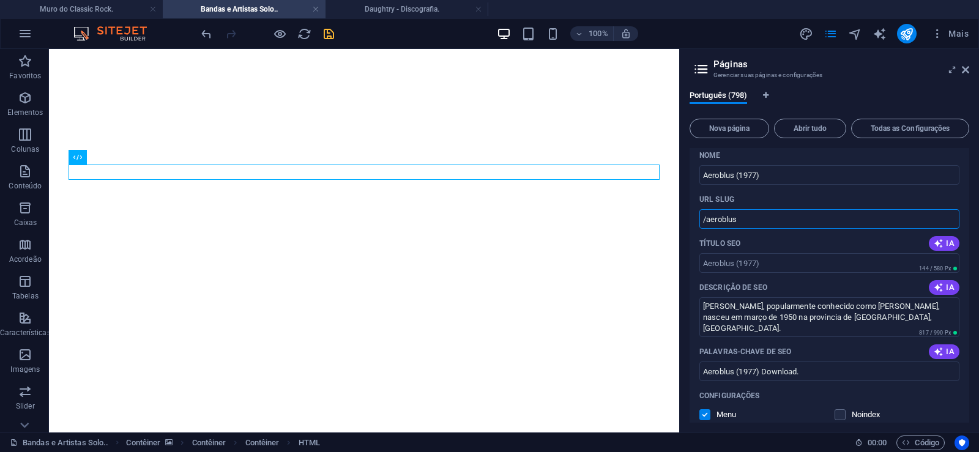
type input "/aeroblus"
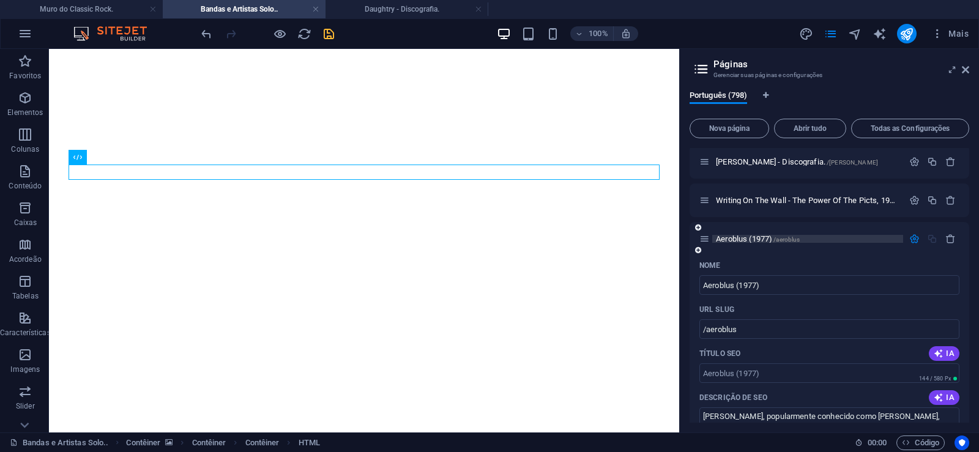
click at [735, 236] on span "Aeroblus (1977) /aeroblus" at bounding box center [758, 238] width 84 height 9
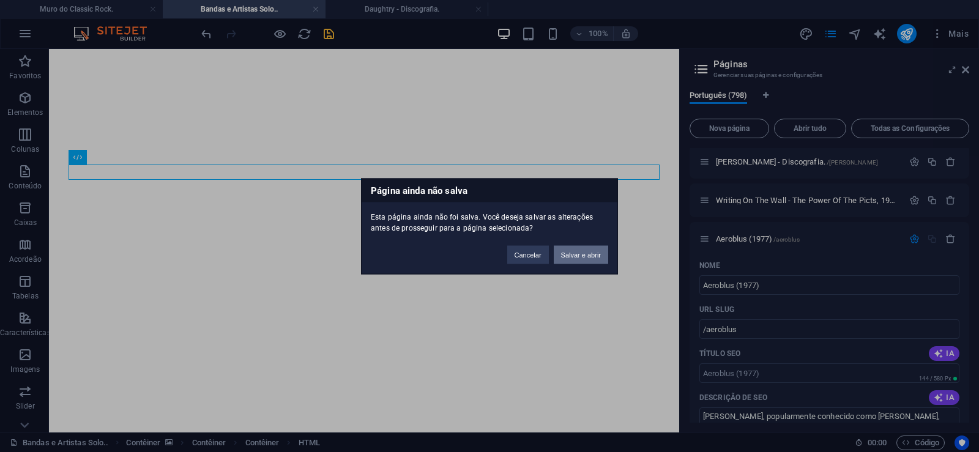
click at [588, 257] on button "Salvar e abrir" at bounding box center [581, 254] width 54 height 18
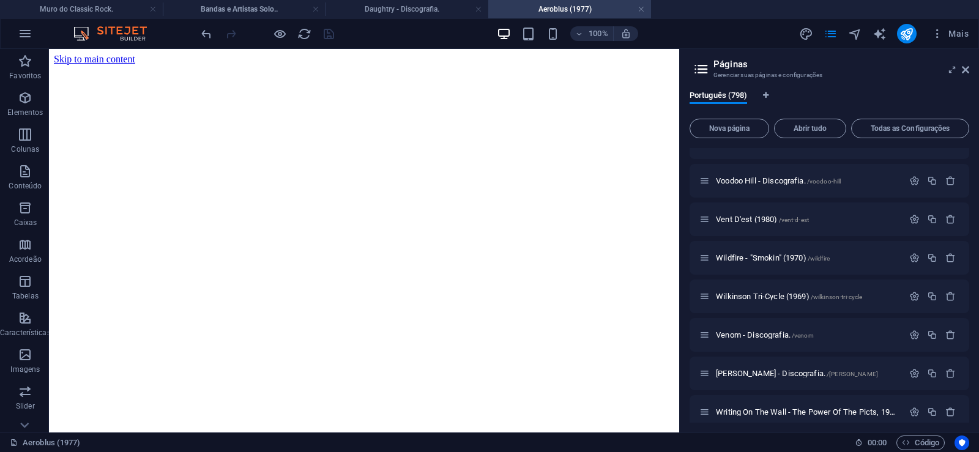
scroll to position [0, 0]
click at [967, 69] on icon at bounding box center [965, 70] width 7 height 10
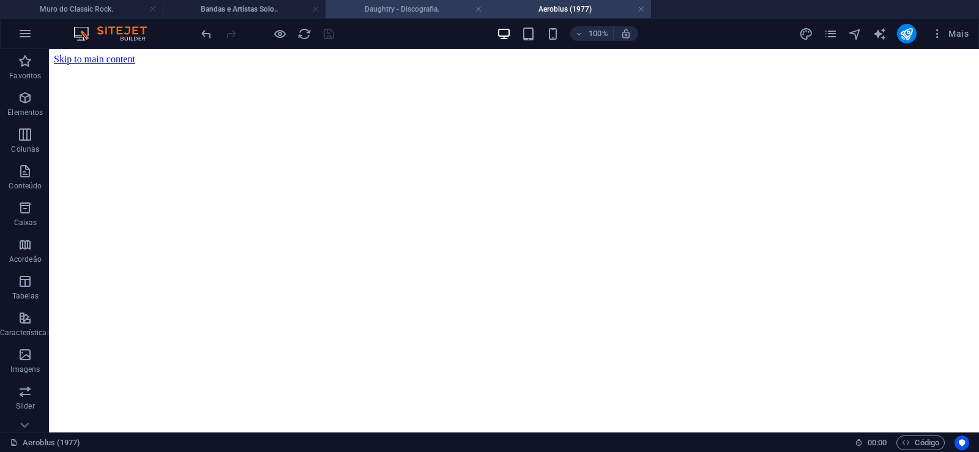
click at [397, 2] on h4 "Daughtry - Discografia." at bounding box center [407, 8] width 163 height 13
click figure
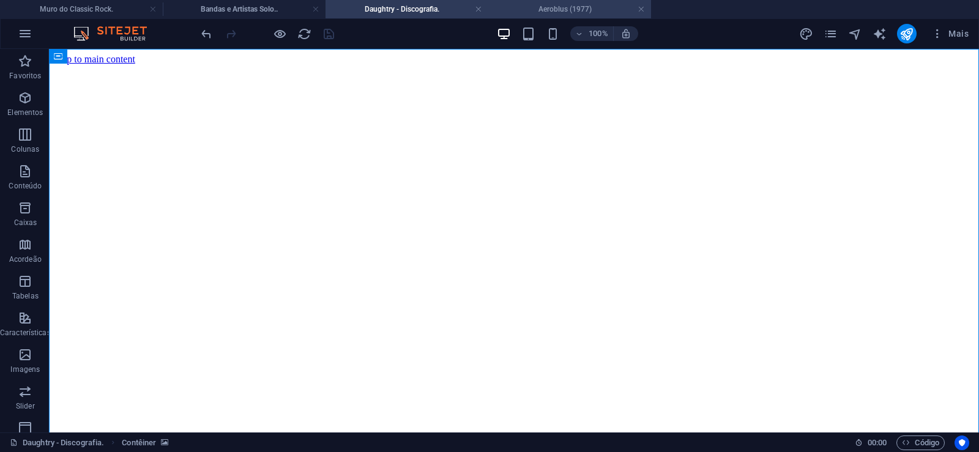
click at [559, 16] on li "Aeroblus (1977)" at bounding box center [569, 9] width 163 height 18
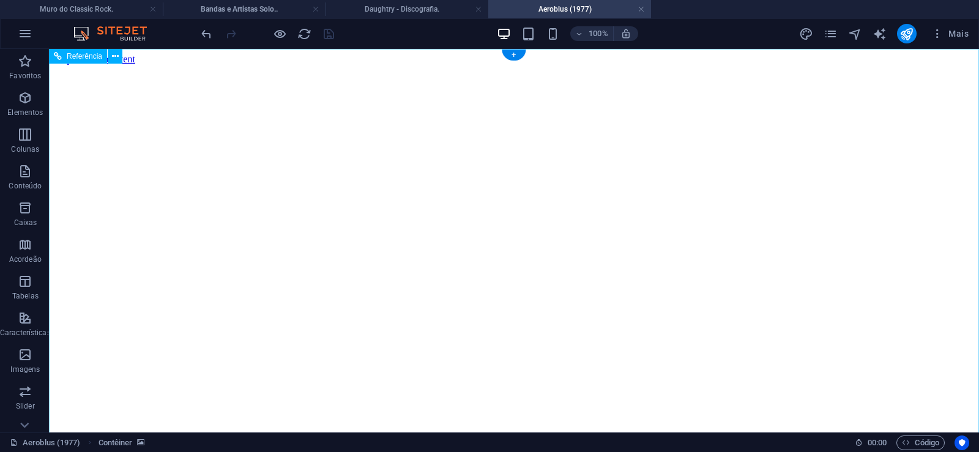
click at [114, 65] on figure at bounding box center [514, 65] width 921 height 0
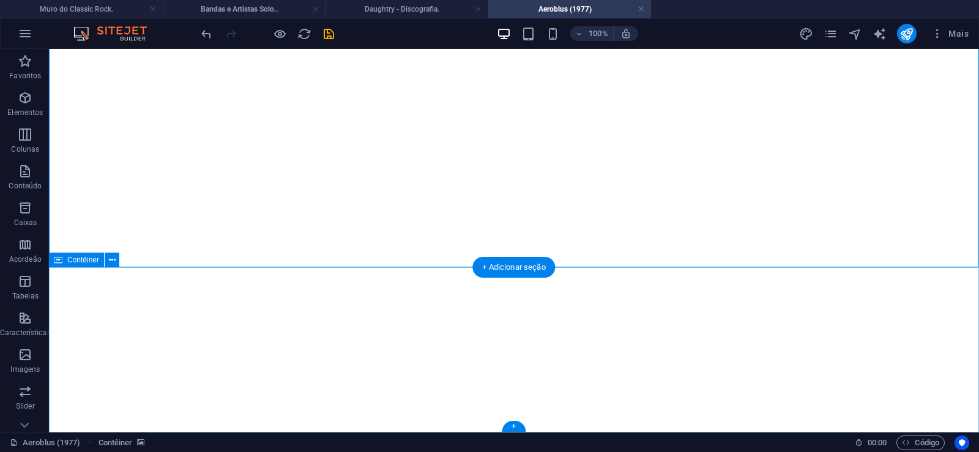
click div "Solte o conteúdo aqui ou Adicionar elementos Colar área de transferência"
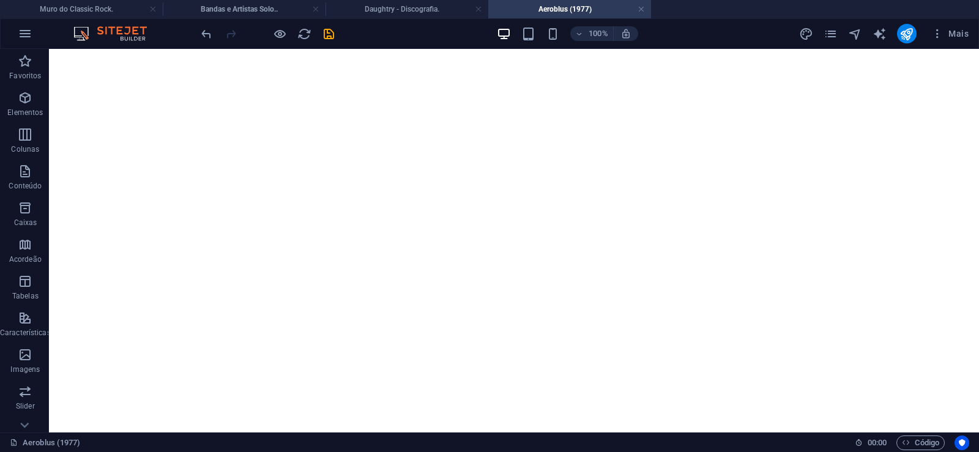
scroll to position [0, 0]
drag, startPoint x: 926, startPoint y: 372, endPoint x: 973, endPoint y: 39, distance: 335.7
click figure
click div "Daughtry - Discografia."
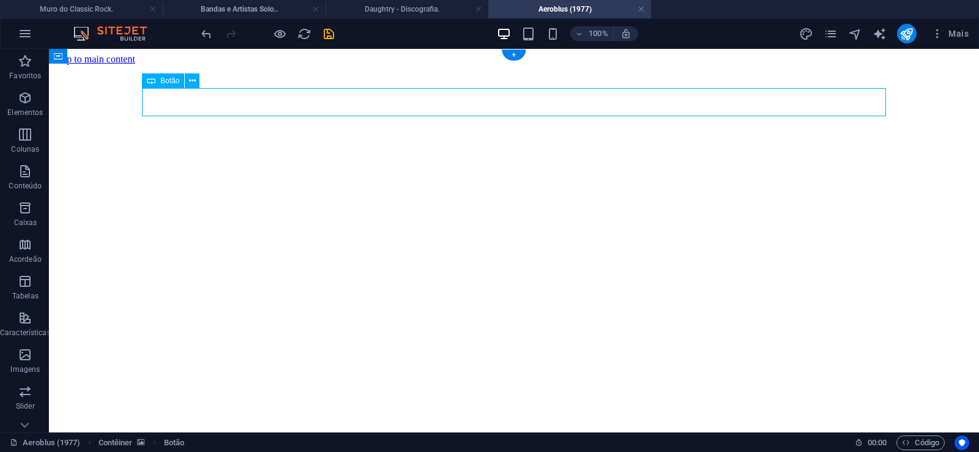
click div "Daughtry - Discografia."
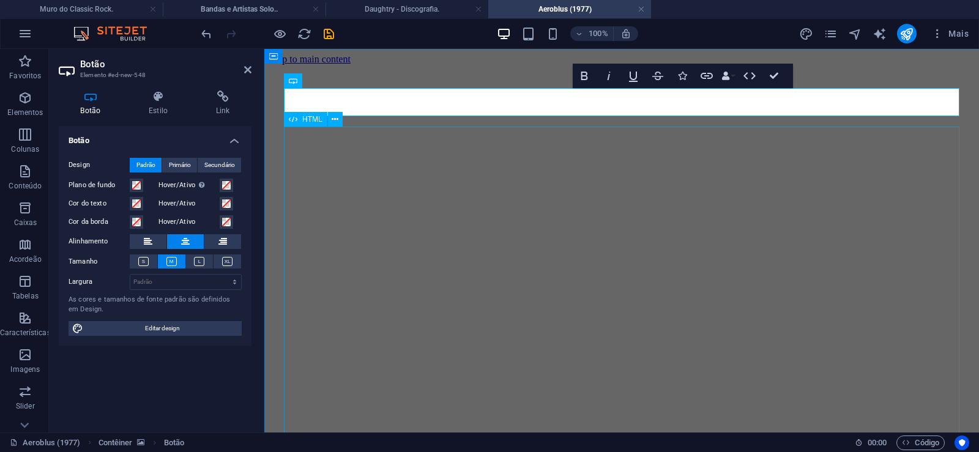
scroll to position [0, 10]
click div "Daughtry é uma banda norte-americana de rock liderada pelo ex-participante do p…"
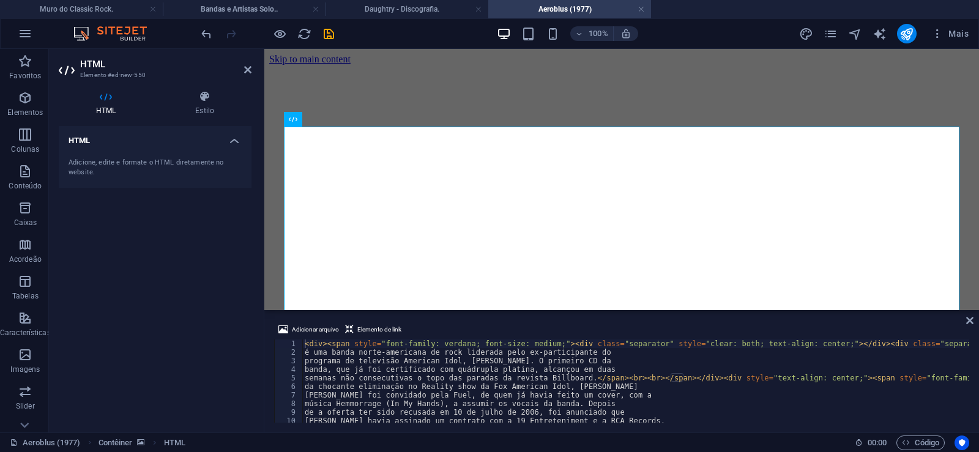
type textarea "[PERSON_NAME] foi convidado pela Fuel, de quem já havia feito um cover, com a"
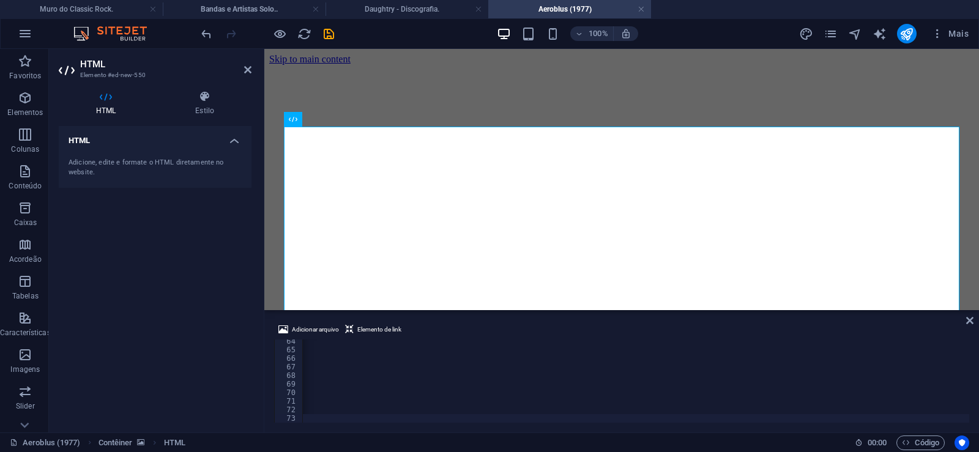
scroll to position [0, 40683]
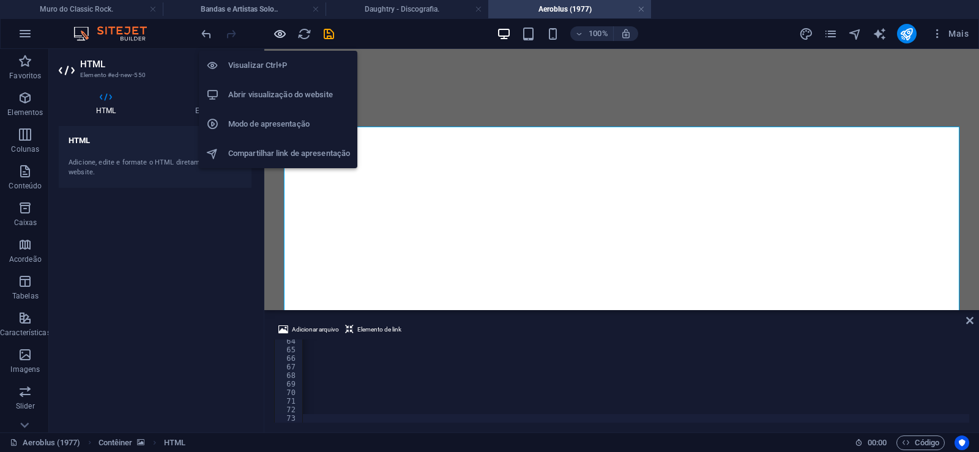
click at [282, 34] on icon "button" at bounding box center [280, 34] width 14 height 14
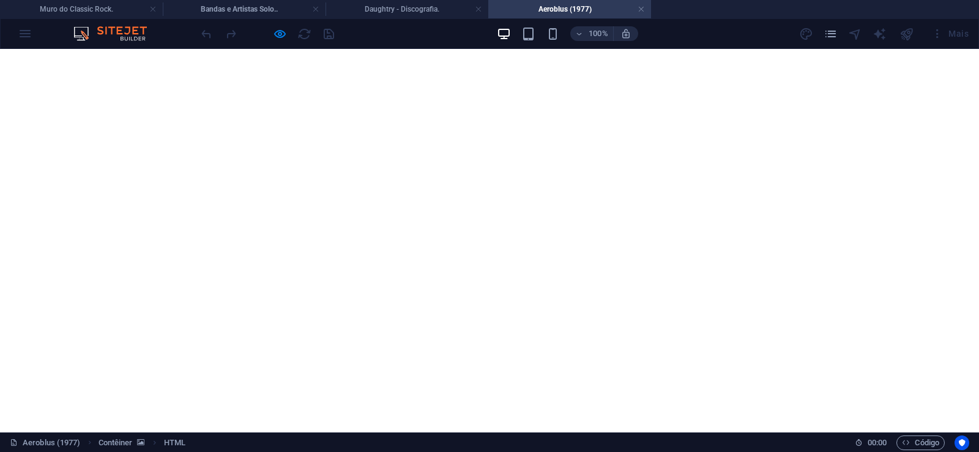
scroll to position [0, 0]
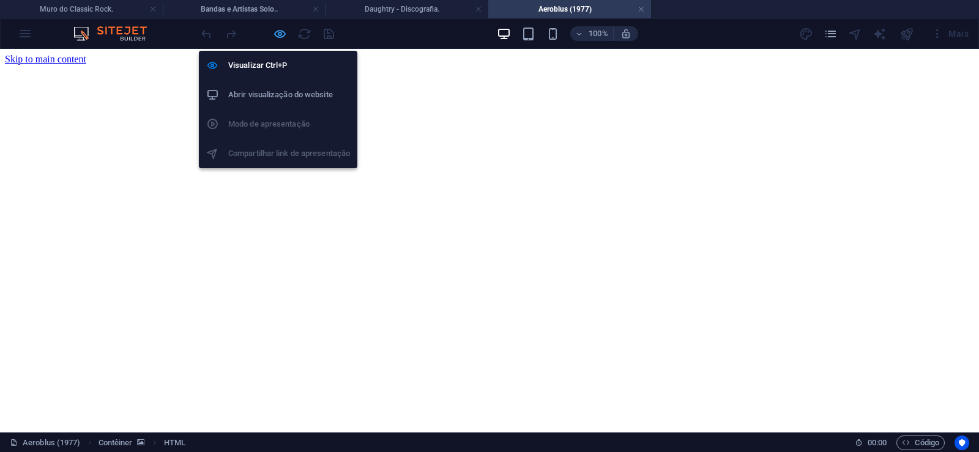
click at [279, 36] on icon "button" at bounding box center [280, 34] width 14 height 14
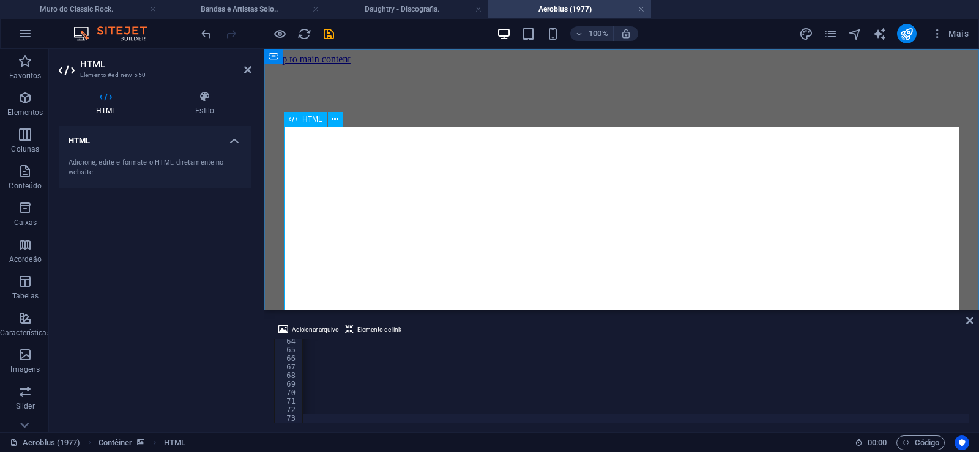
scroll to position [0, 40634]
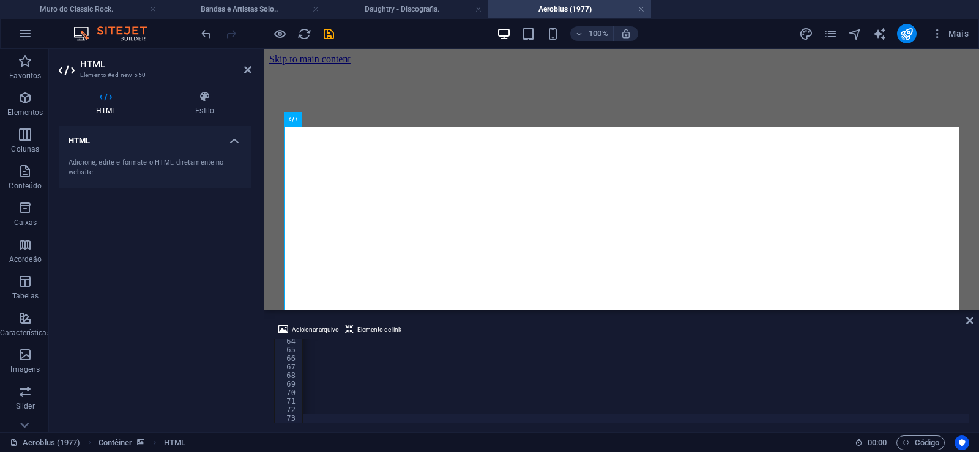
scroll to position [0, 40684]
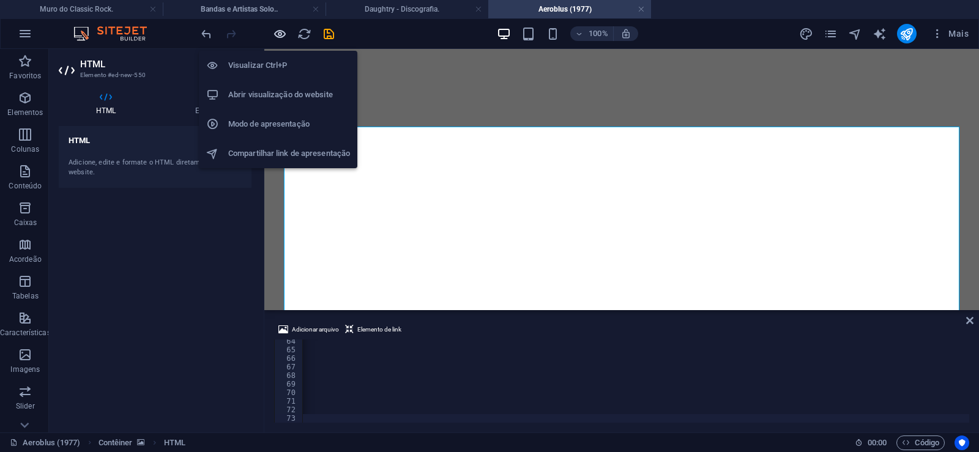
drag, startPoint x: 277, startPoint y: 29, endPoint x: 291, endPoint y: 127, distance: 99.0
click at [277, 29] on icon "button" at bounding box center [280, 34] width 14 height 14
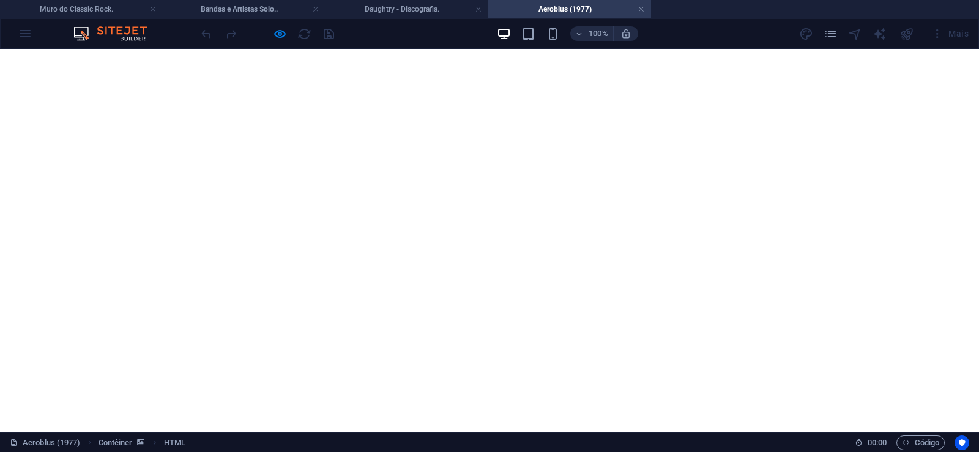
scroll to position [1326, 0]
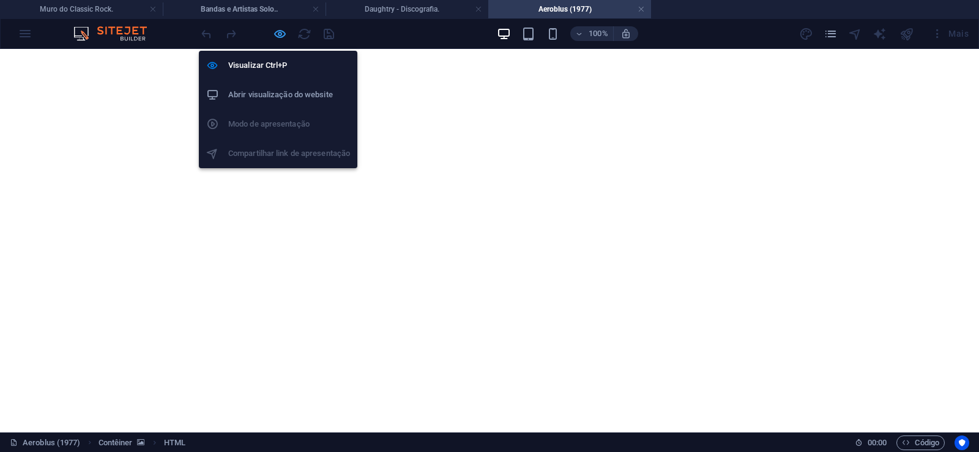
click at [279, 32] on icon "button" at bounding box center [280, 34] width 14 height 14
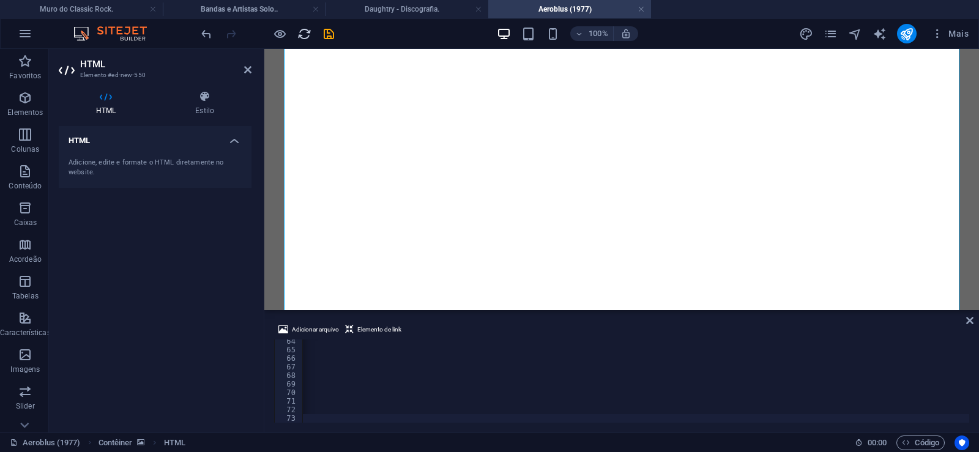
scroll to position [0, 40635]
click at [327, 31] on icon "save" at bounding box center [329, 34] width 14 height 14
click at [641, 9] on link at bounding box center [641, 10] width 7 height 12
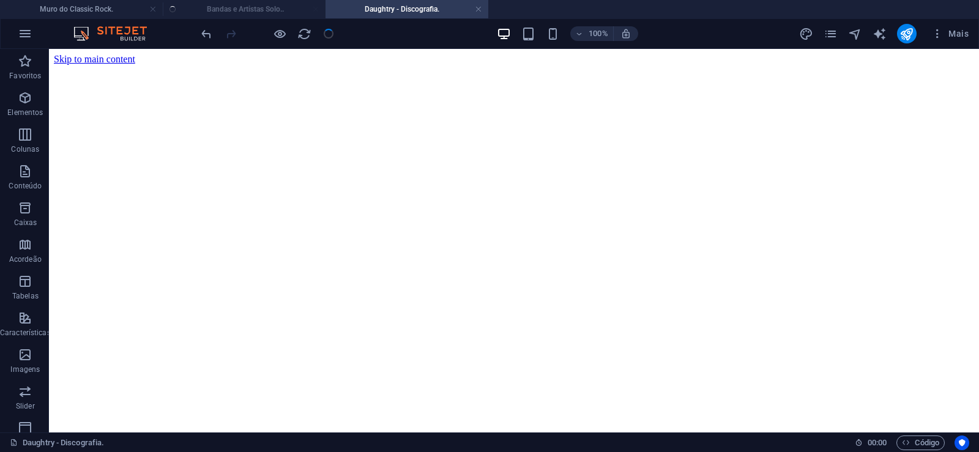
click at [230, 10] on ul "Muro do Classic Rock. Bandas e Artistas Solo.. Daughtry - Discografia." at bounding box center [489, 9] width 979 height 18
click at [230, 10] on h4 "Bandas e Artistas Solo.." at bounding box center [244, 8] width 163 height 13
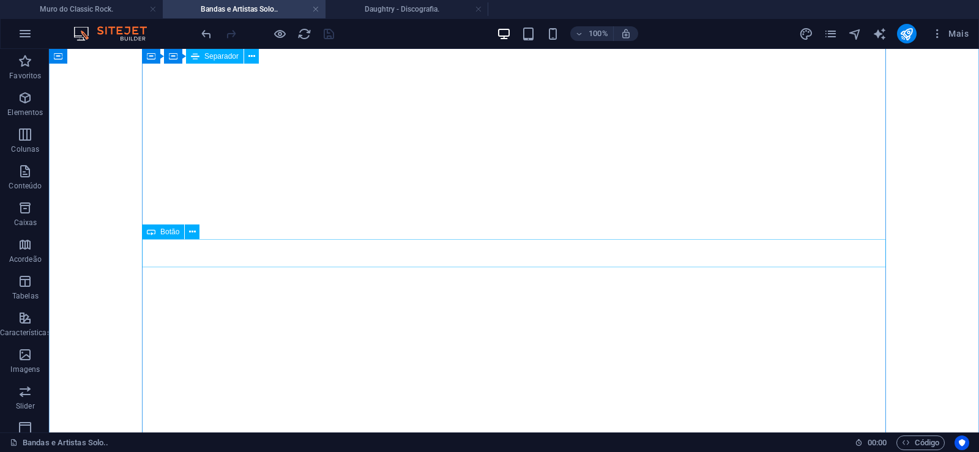
scroll to position [937, 0]
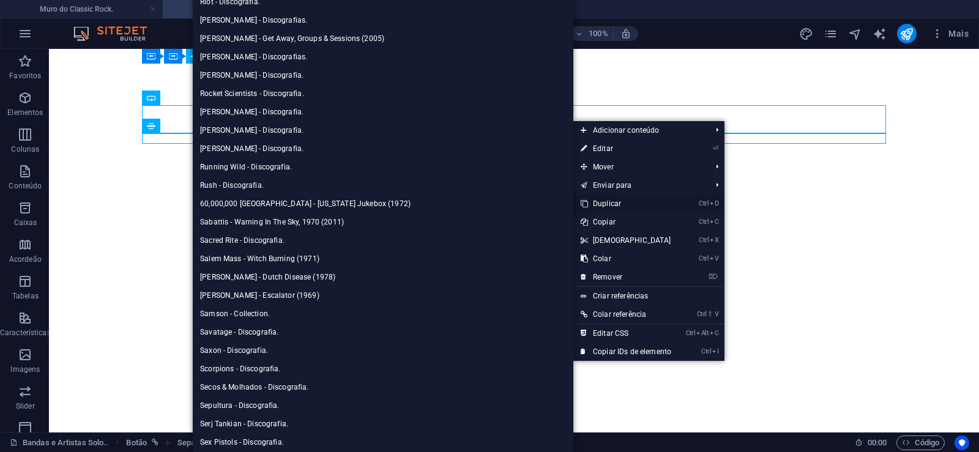
click at [600, 201] on link "Ctrl D Duplicar" at bounding box center [626, 204] width 105 height 18
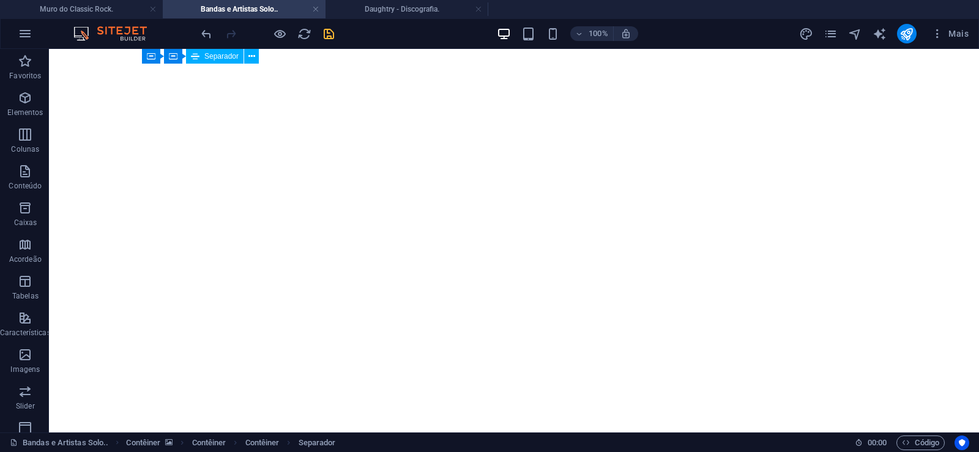
drag, startPoint x: 582, startPoint y: 166, endPoint x: 575, endPoint y: 147, distance: 20.1
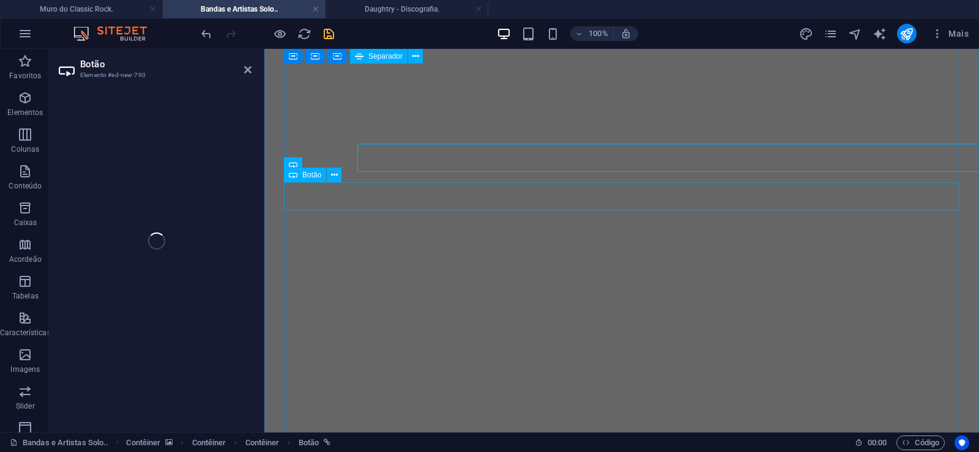
select select "px"
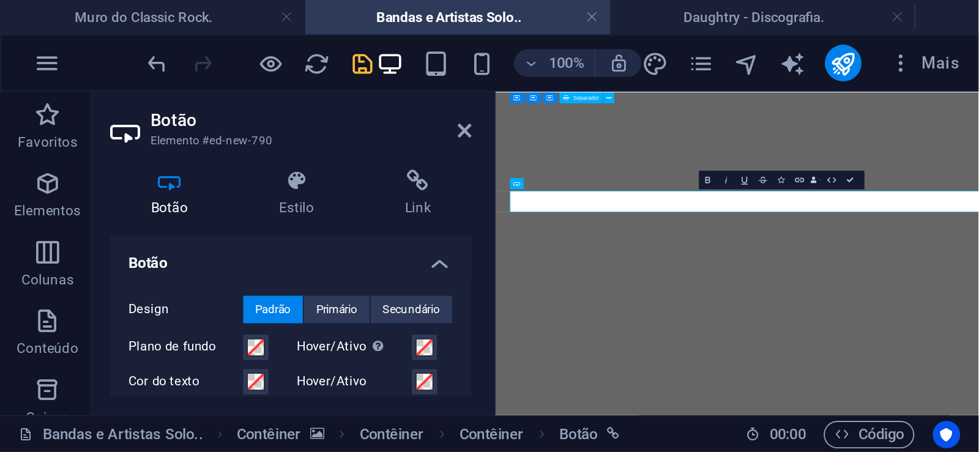
scroll to position [0, 7]
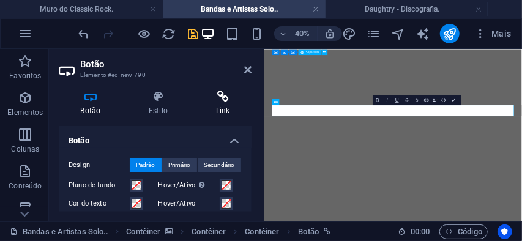
click at [222, 102] on icon at bounding box center [223, 97] width 58 height 12
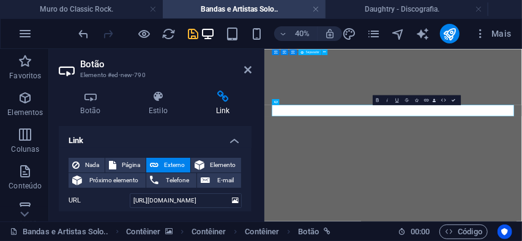
click at [222, 105] on h4 "Link" at bounding box center [223, 104] width 58 height 26
drag, startPoint x: 180, startPoint y: 201, endPoint x: 193, endPoint y: 200, distance: 12.9
click at [193, 200] on input "[URL][DOMAIN_NAME]" at bounding box center [186, 200] width 112 height 15
paste input "oblus"
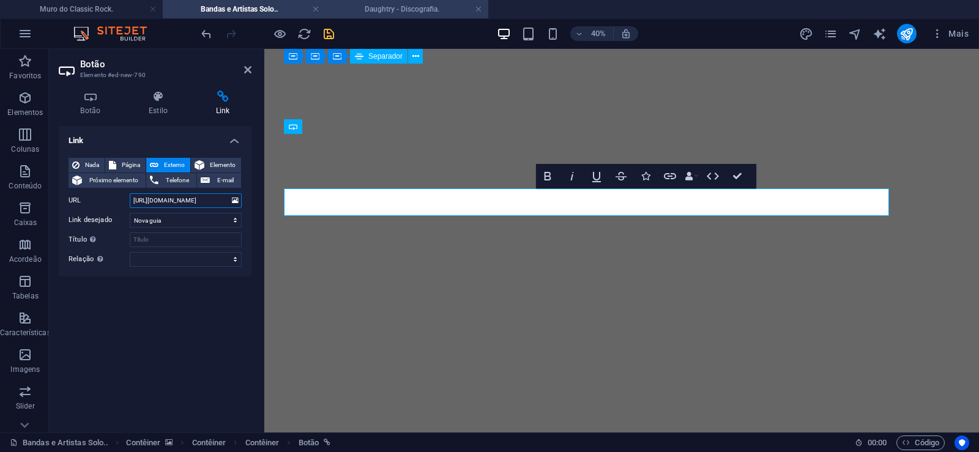
scroll to position [928, 0]
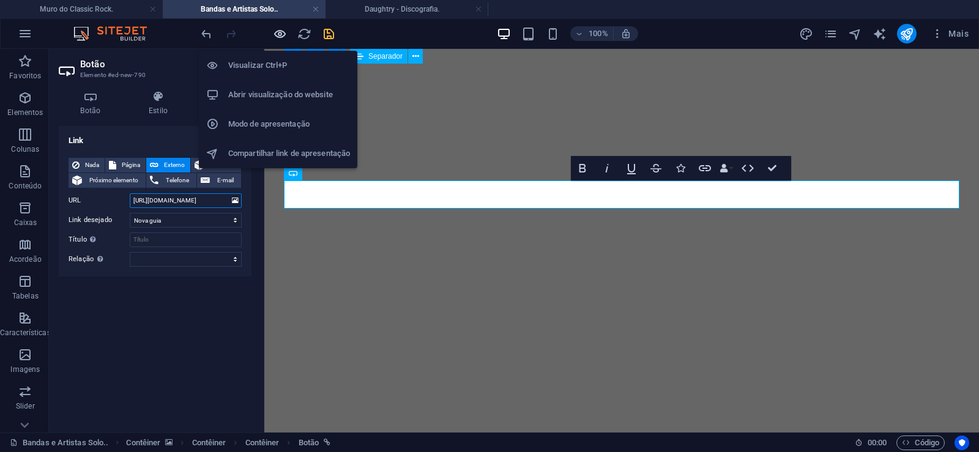
type input "[URL][DOMAIN_NAME]"
click at [280, 36] on icon "button" at bounding box center [280, 34] width 14 height 14
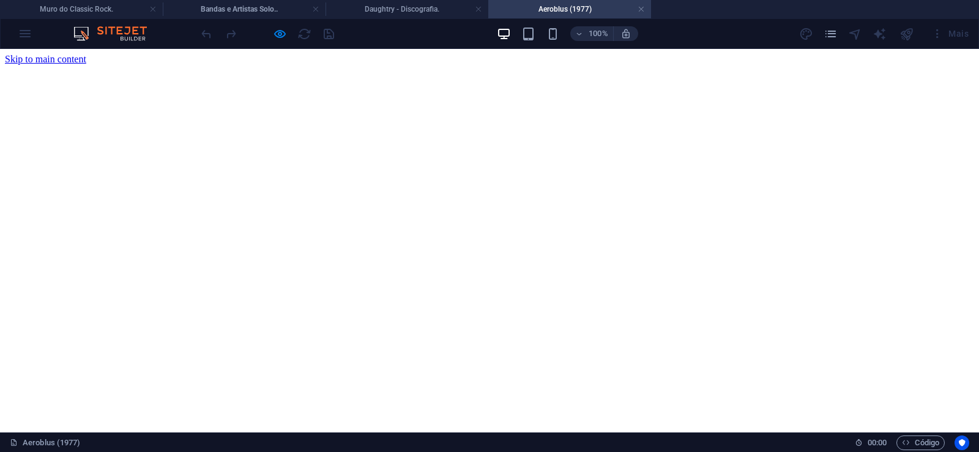
scroll to position [0, 0]
click at [641, 13] on link at bounding box center [641, 10] width 7 height 12
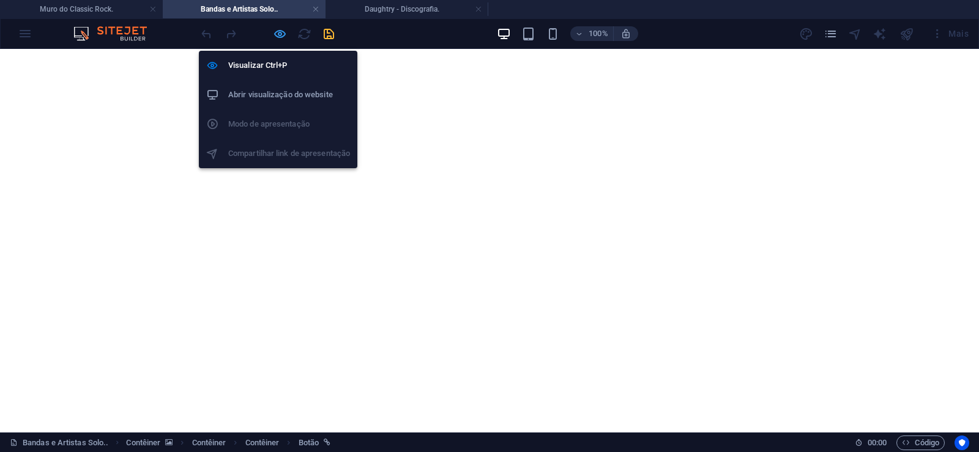
drag, startPoint x: 281, startPoint y: 36, endPoint x: 162, endPoint y: 201, distance: 203.9
click at [281, 36] on icon "button" at bounding box center [280, 34] width 14 height 14
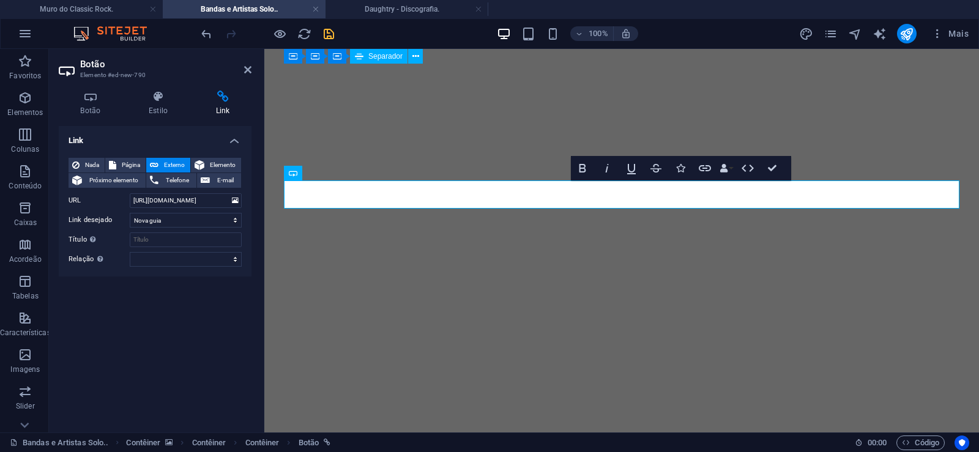
click at [243, 70] on header "Botão Elemento #ed-new-790" at bounding box center [155, 65] width 193 height 32
click at [249, 68] on icon at bounding box center [247, 70] width 7 height 10
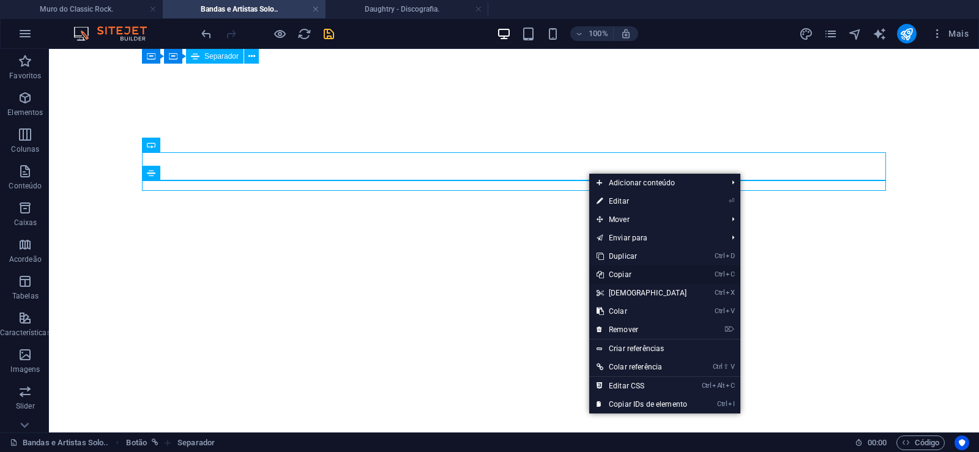
click at [626, 274] on link "Ctrl C Copiar" at bounding box center [641, 275] width 105 height 18
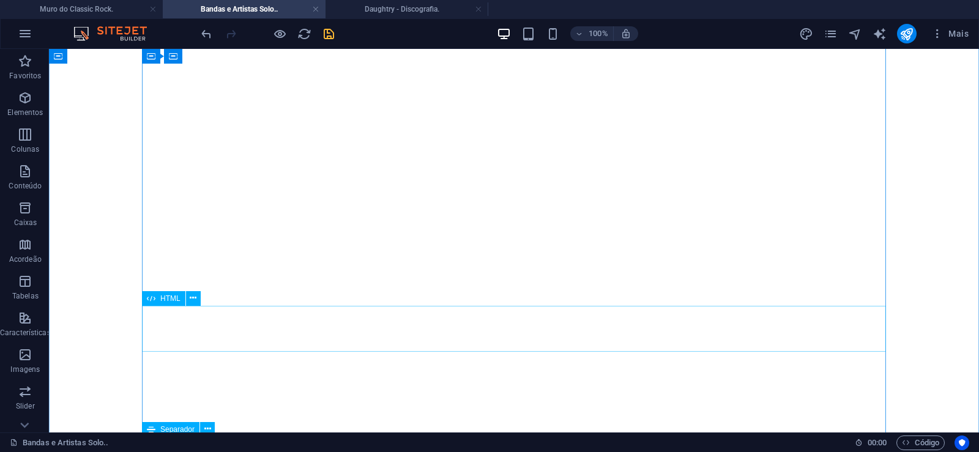
scroll to position [187, 0]
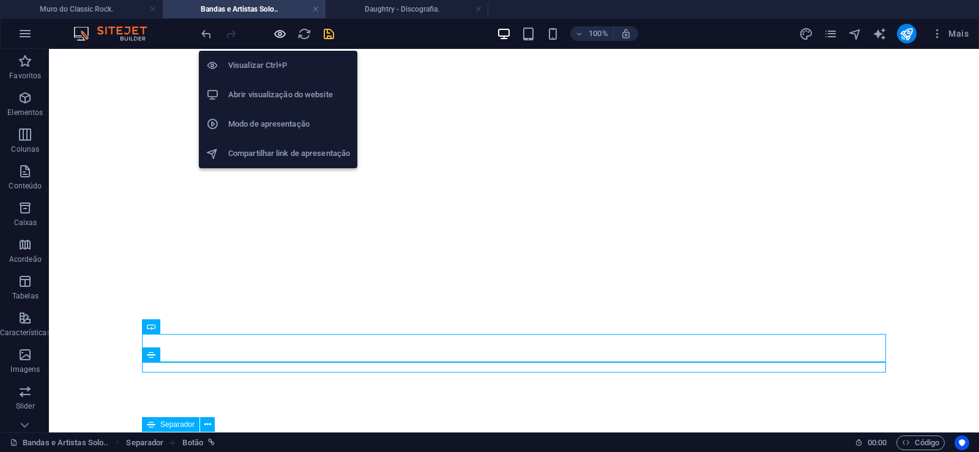
click at [275, 31] on icon "button" at bounding box center [280, 34] width 14 height 14
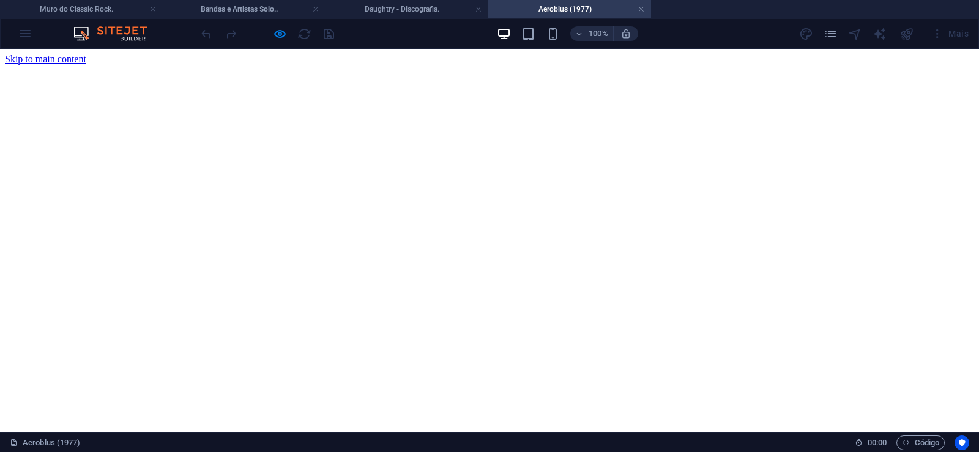
scroll to position [0, 0]
click at [645, 8] on h4 "Aeroblus (1977)" at bounding box center [569, 8] width 163 height 13
click at [642, 13] on link at bounding box center [641, 10] width 7 height 12
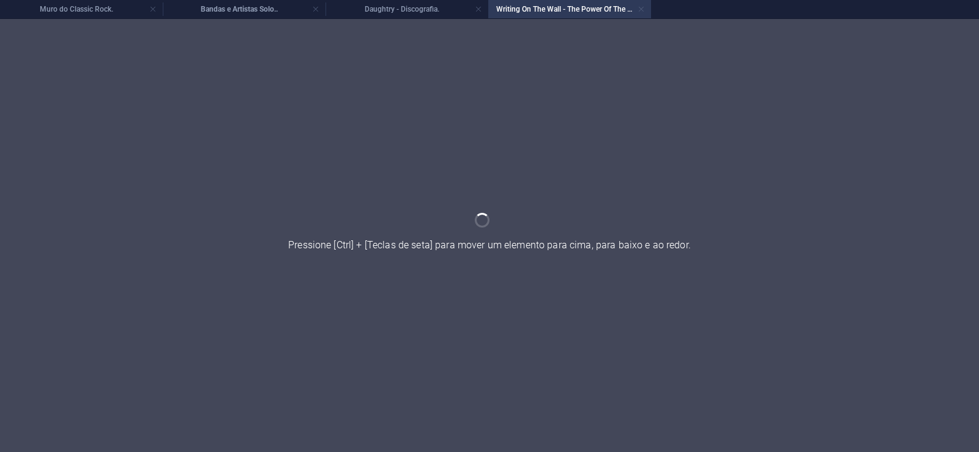
click at [641, 13] on link at bounding box center [641, 10] width 7 height 12
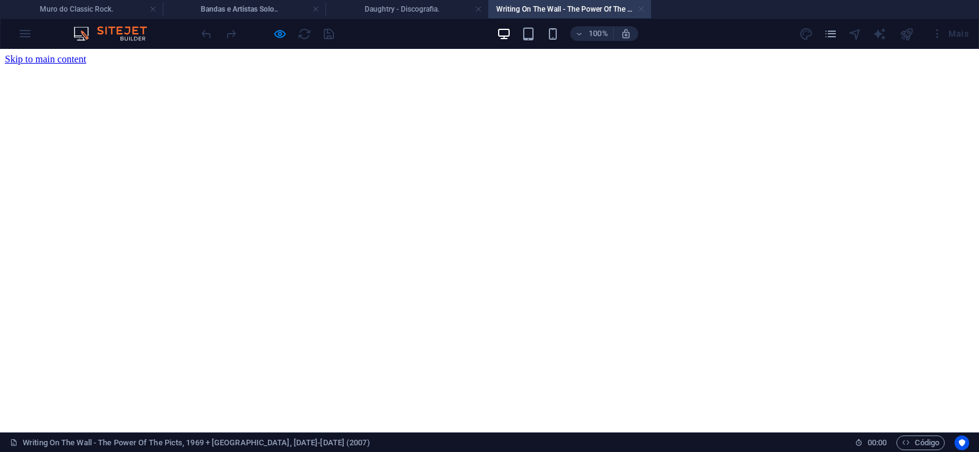
click at [642, 7] on link at bounding box center [641, 10] width 7 height 12
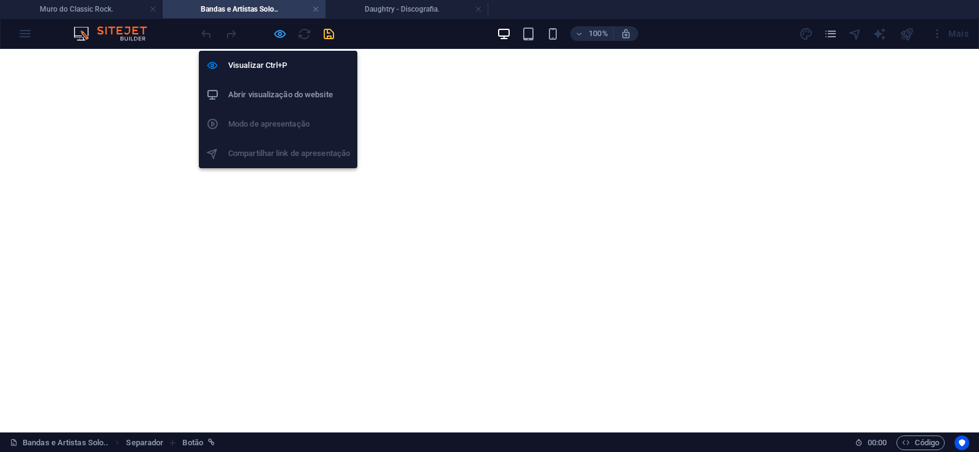
click at [279, 33] on icon "button" at bounding box center [280, 34] width 14 height 14
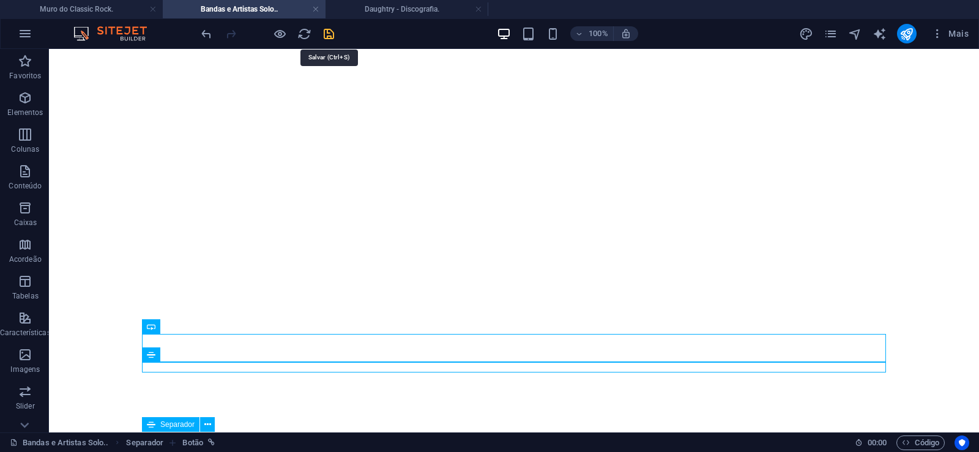
click at [328, 38] on icon "save" at bounding box center [329, 34] width 14 height 14
